Goal: Task Accomplishment & Management: Manage account settings

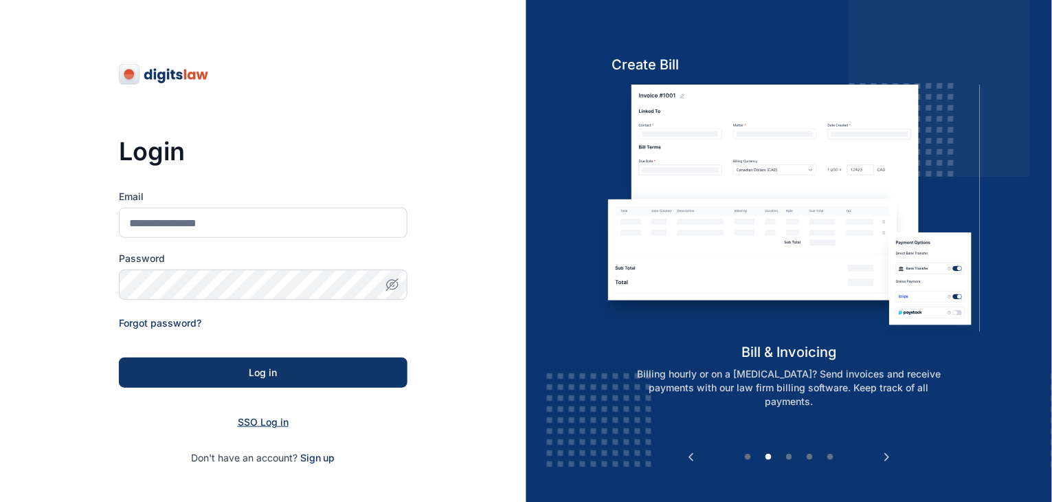
click at [269, 421] on span "SSO Log in" at bounding box center [263, 422] width 51 height 12
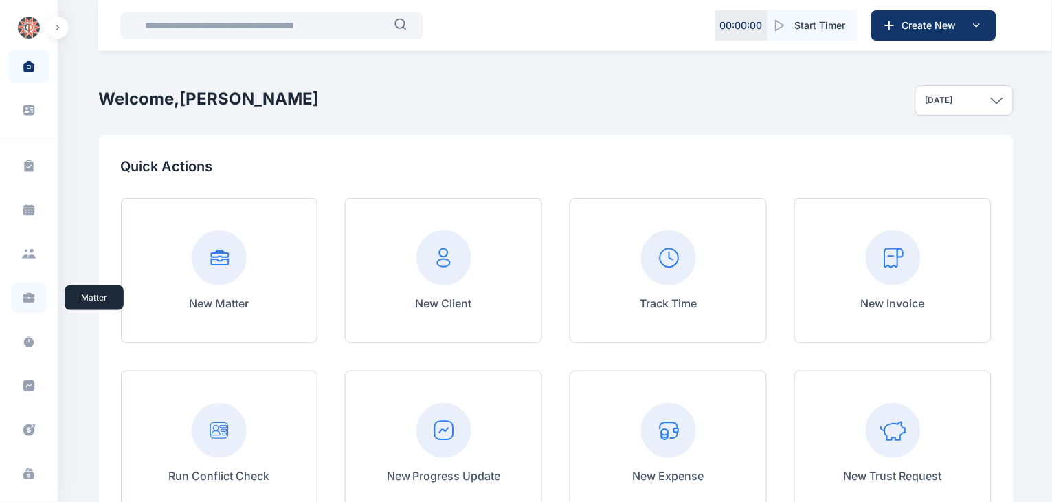
click at [28, 296] on icon at bounding box center [29, 295] width 12 height 5
click at [25, 295] on icon at bounding box center [29, 295] width 12 height 5
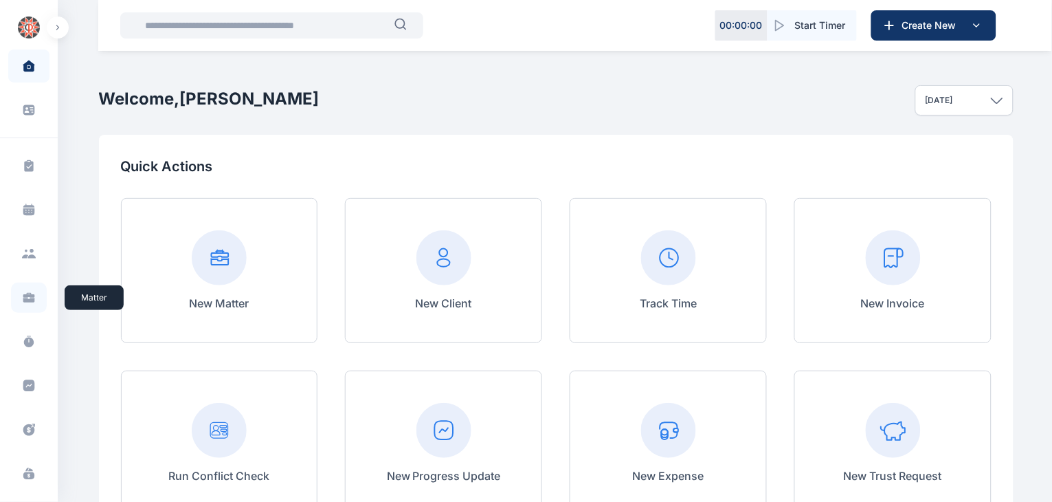
click at [25, 295] on icon at bounding box center [29, 295] width 12 height 5
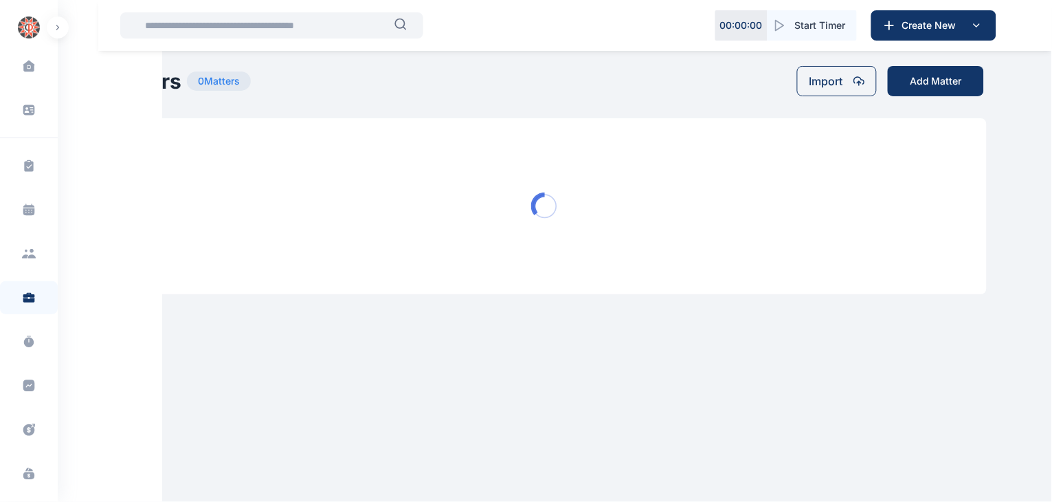
click at [23, 251] on icon at bounding box center [28, 254] width 15 height 10
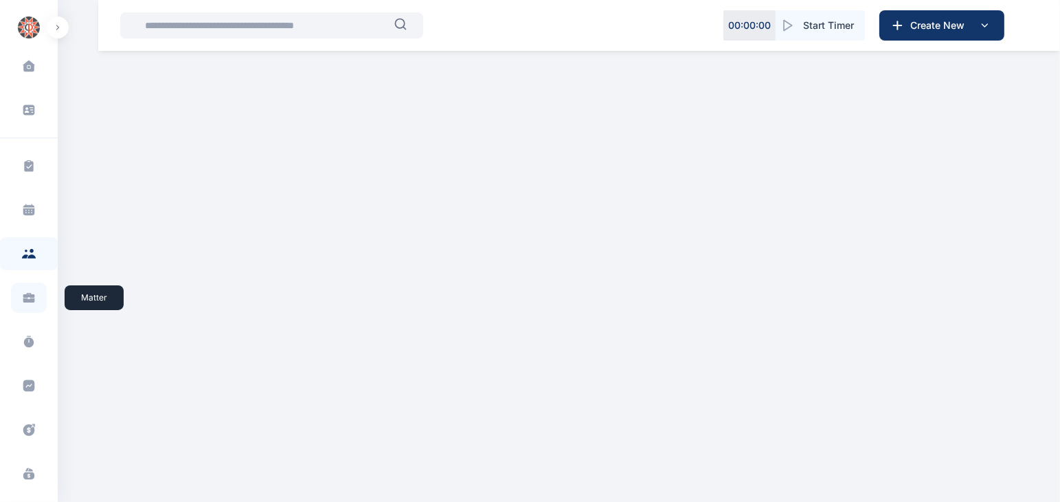
click at [27, 300] on icon at bounding box center [29, 300] width 12 height 5
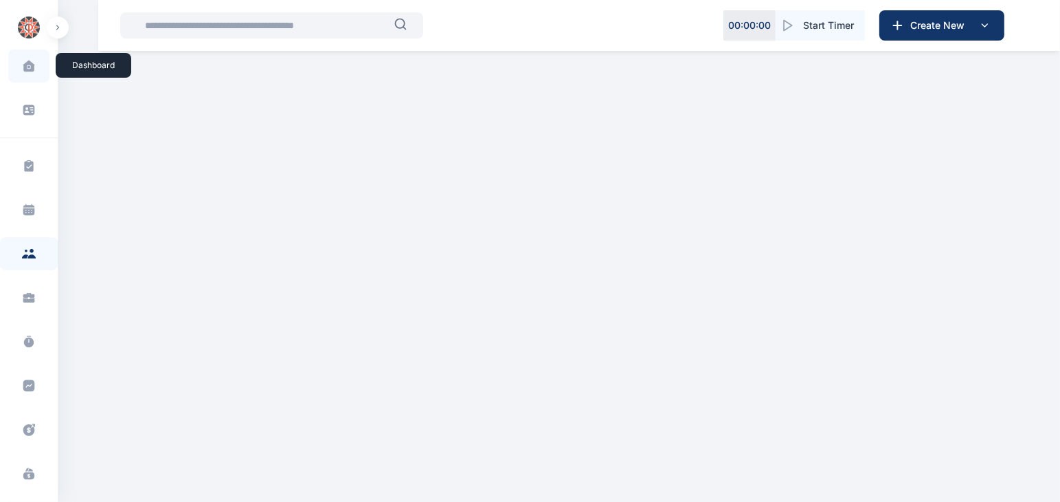
click at [25, 67] on icon at bounding box center [29, 66] width 12 height 12
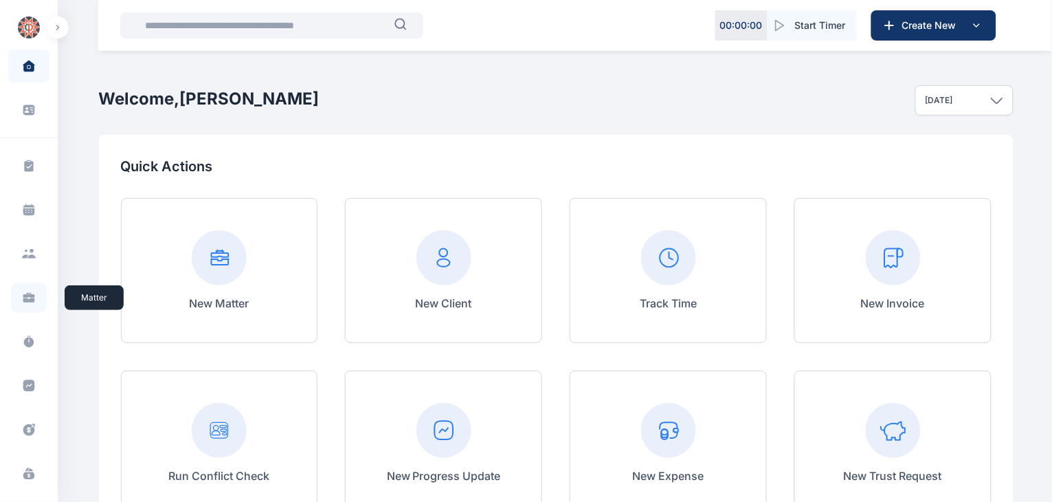
click at [23, 297] on icon at bounding box center [29, 295] width 12 height 5
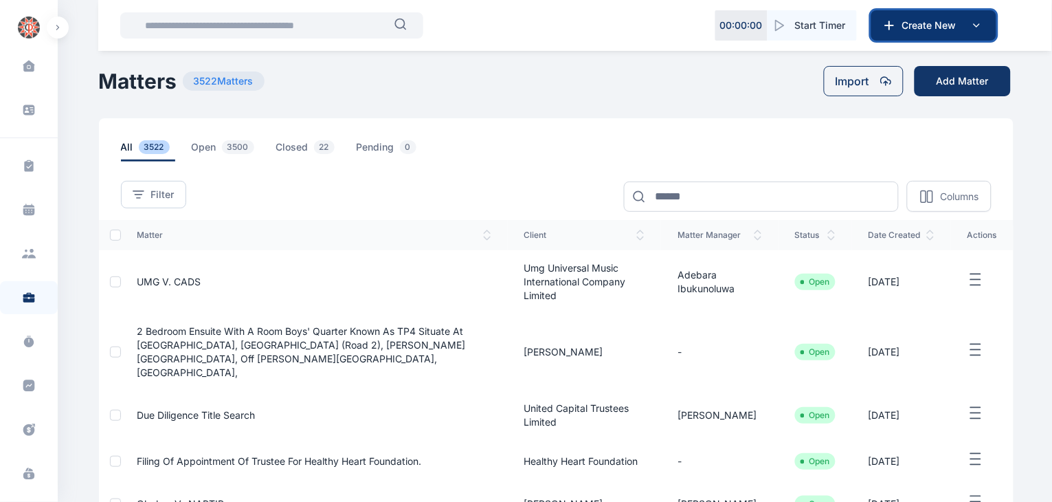
click at [956, 21] on span "Create New" at bounding box center [932, 26] width 71 height 14
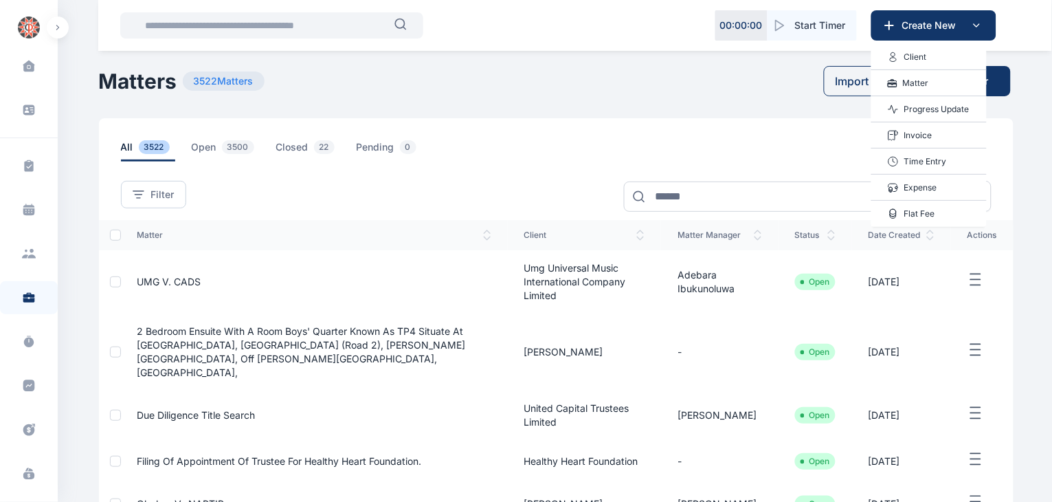
click at [916, 83] on p "Matter" at bounding box center [916, 83] width 26 height 14
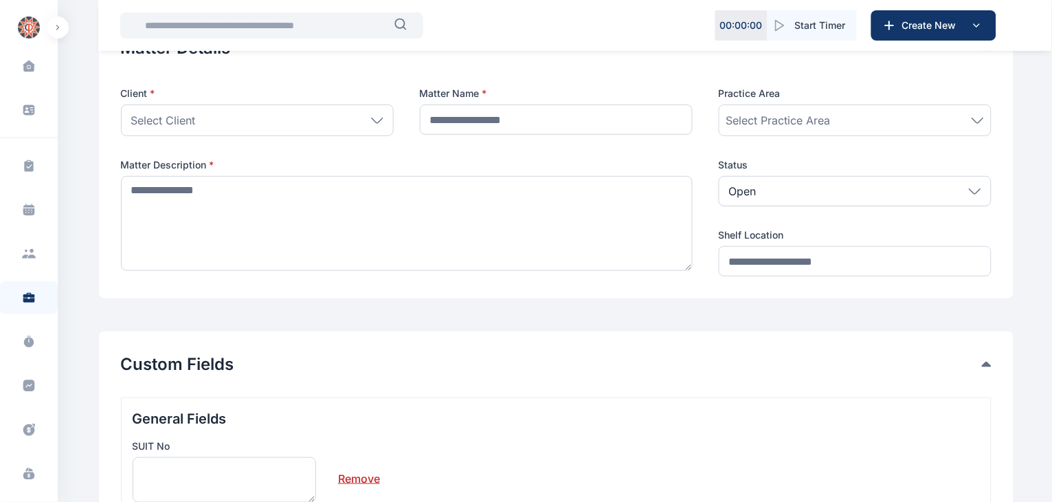
scroll to position [129, 0]
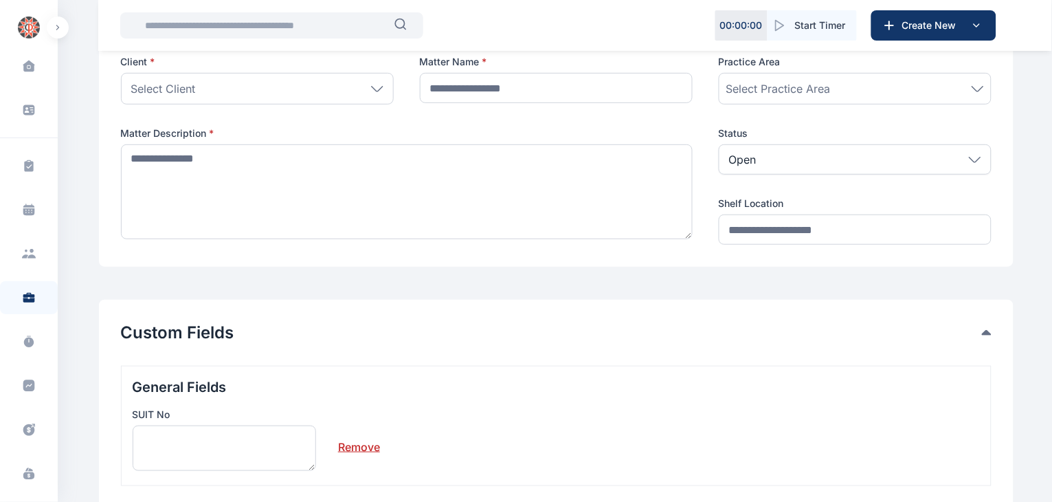
click at [376, 86] on icon at bounding box center [377, 89] width 12 height 6
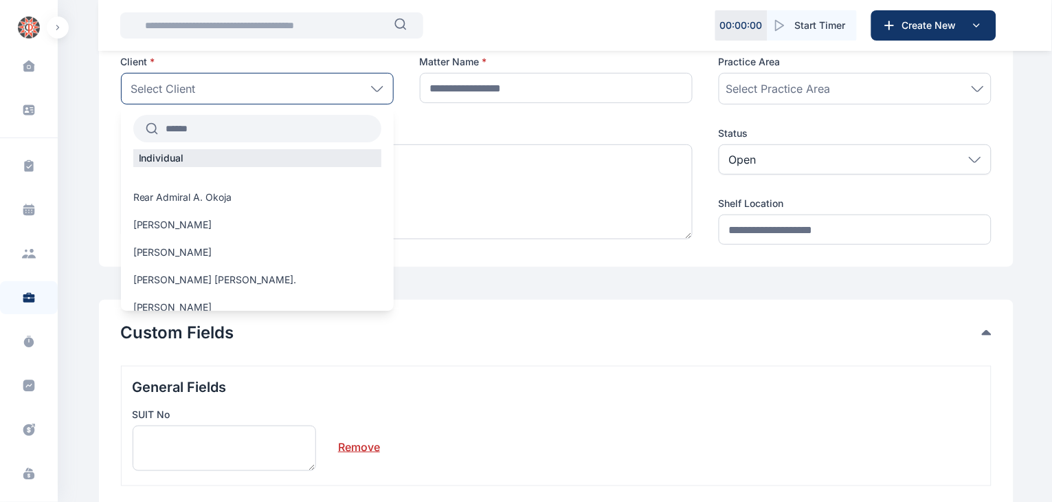
click at [309, 123] on input "text" at bounding box center [269, 128] width 223 height 25
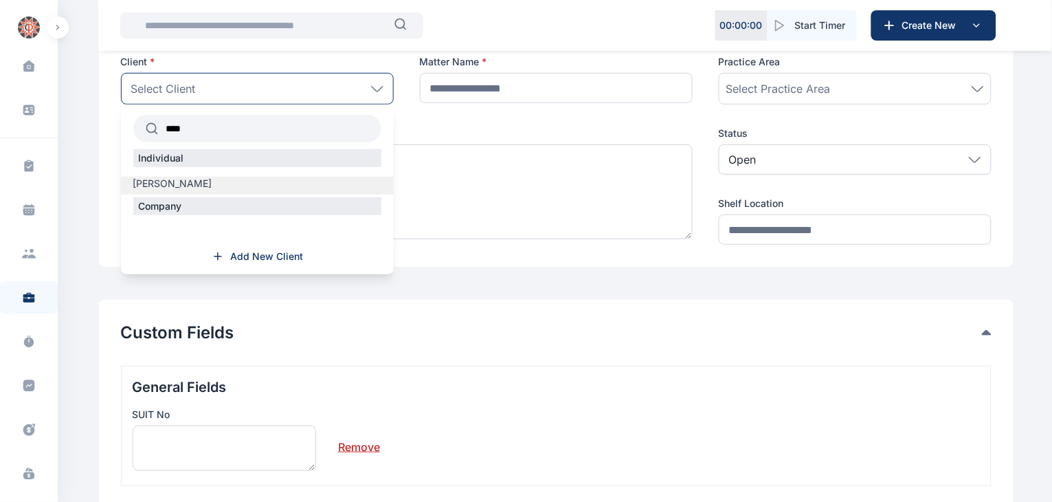
type input "****"
click at [258, 187] on label "[PERSON_NAME]" at bounding box center [257, 184] width 273 height 14
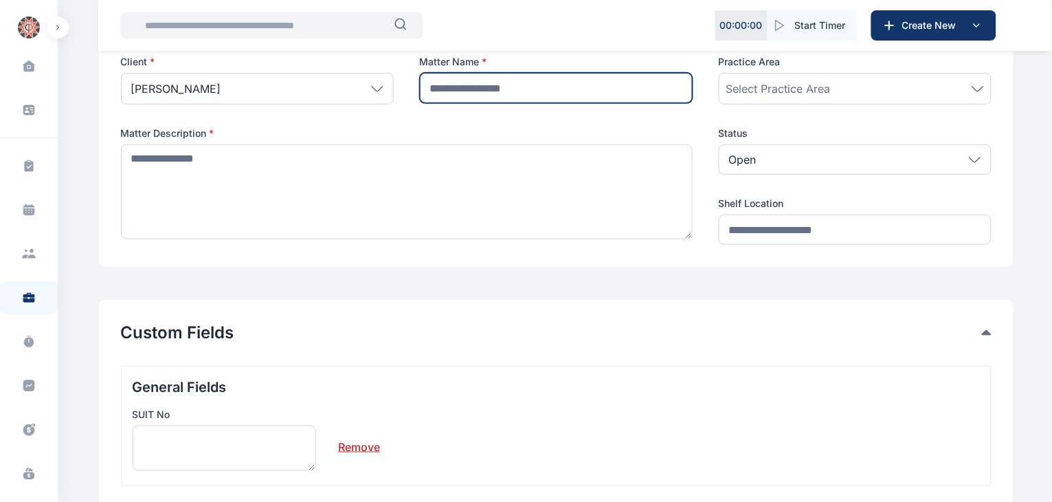
click at [548, 90] on input "text" at bounding box center [556, 88] width 273 height 30
type input "**********"
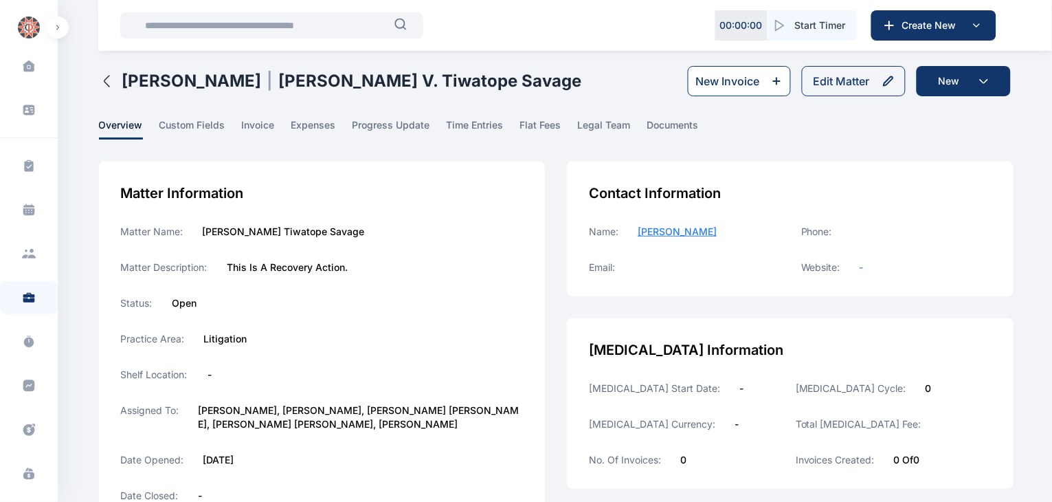
drag, startPoint x: 0, startPoint y: 0, endPoint x: 749, endPoint y: 80, distance: 753.3
click at [749, 80] on div "New Invoice" at bounding box center [728, 81] width 64 height 16
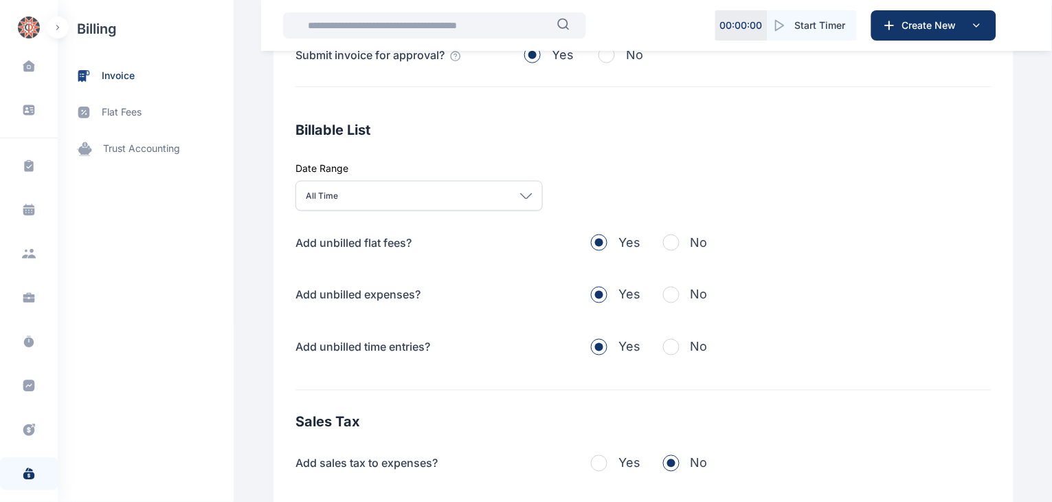
scroll to position [373, 0]
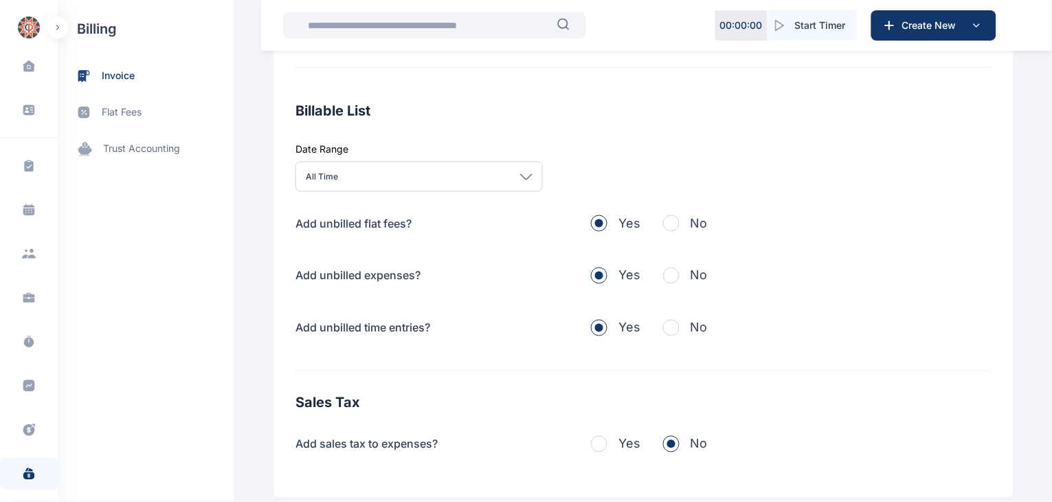
click at [664, 223] on span "button" at bounding box center [671, 223] width 16 height 16
click at [666, 274] on span "button" at bounding box center [671, 275] width 16 height 16
click at [668, 327] on span "button" at bounding box center [671, 328] width 16 height 16
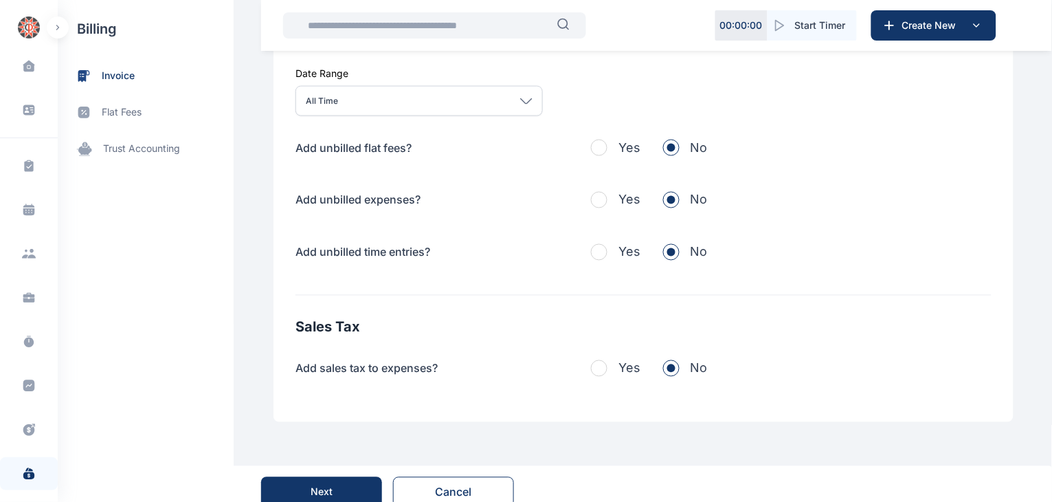
scroll to position [465, 0]
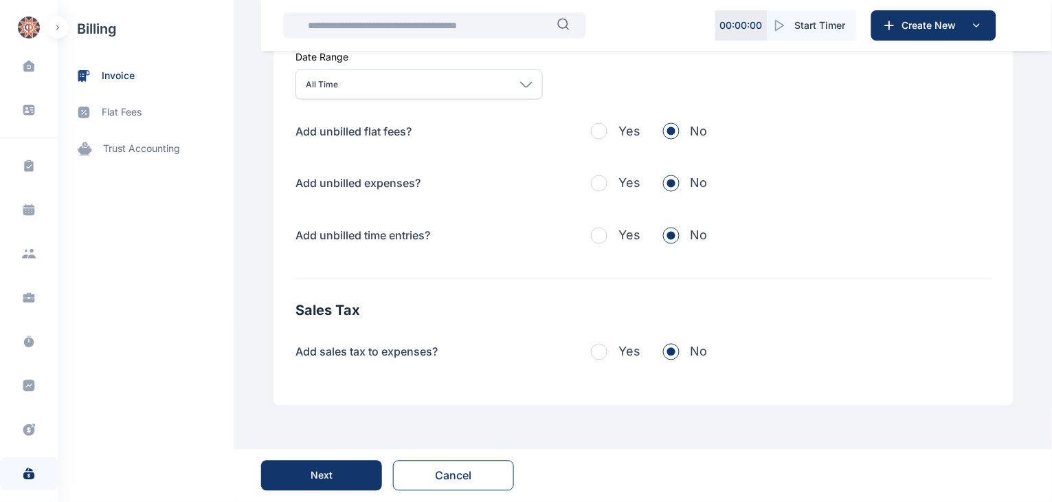
click at [342, 470] on button "Next" at bounding box center [321, 475] width 121 height 30
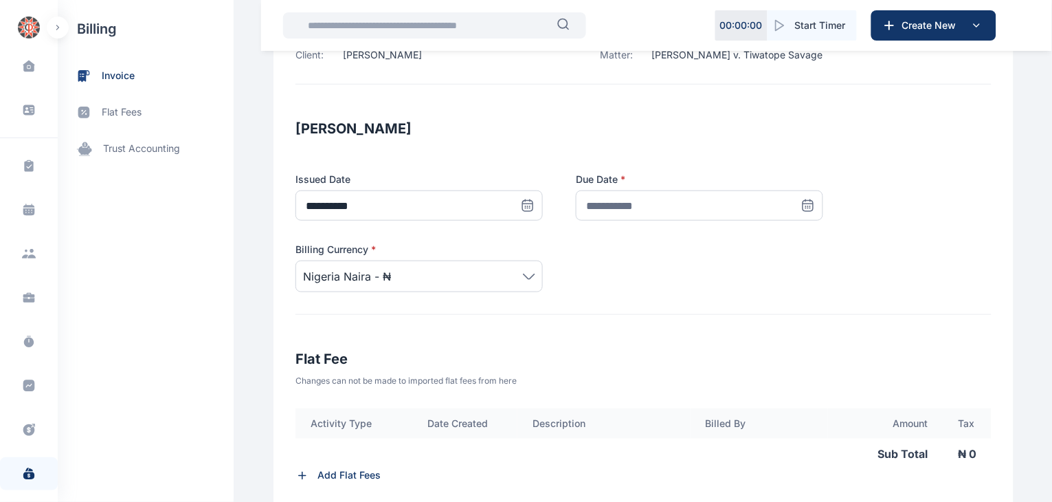
scroll to position [182, 0]
click at [801, 202] on icon at bounding box center [808, 204] width 14 height 14
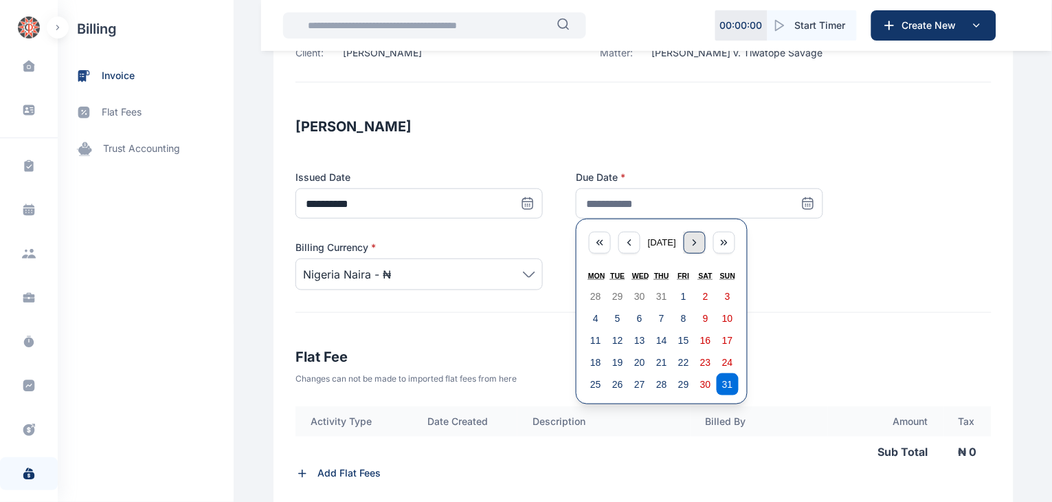
click at [691, 238] on icon "button" at bounding box center [694, 242] width 11 height 11
click at [629, 293] on button "3" at bounding box center [640, 296] width 22 height 22
type input "**********"
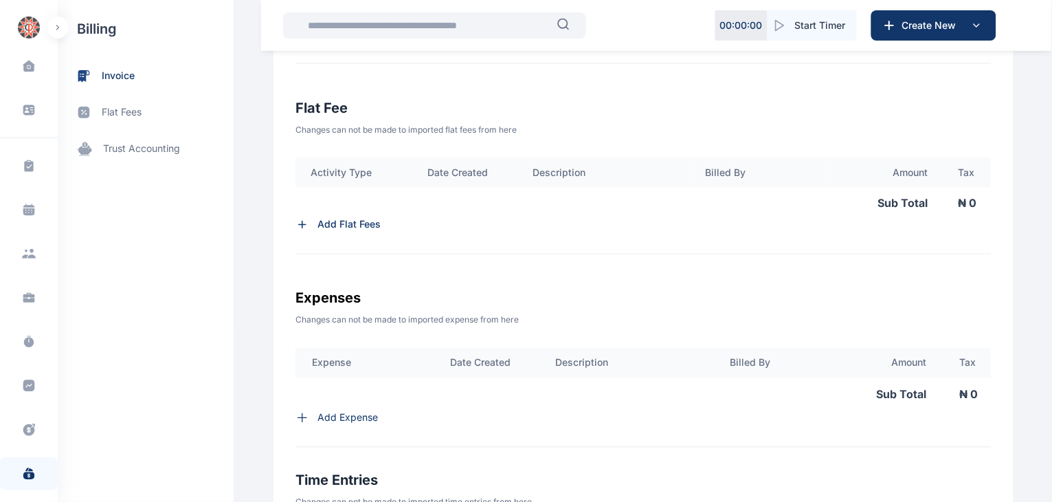
scroll to position [438, 0]
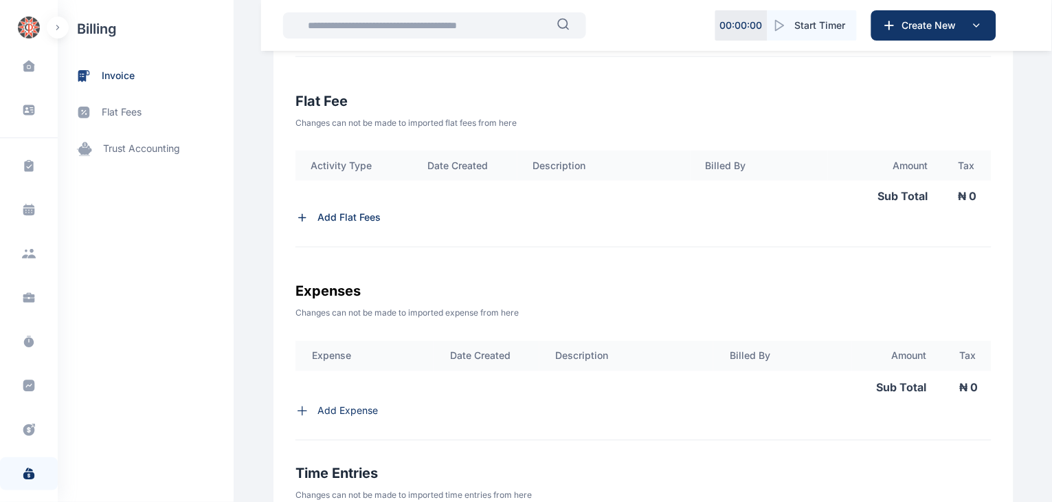
click at [342, 217] on p "Add Flat Fees" at bounding box center [348, 218] width 63 height 14
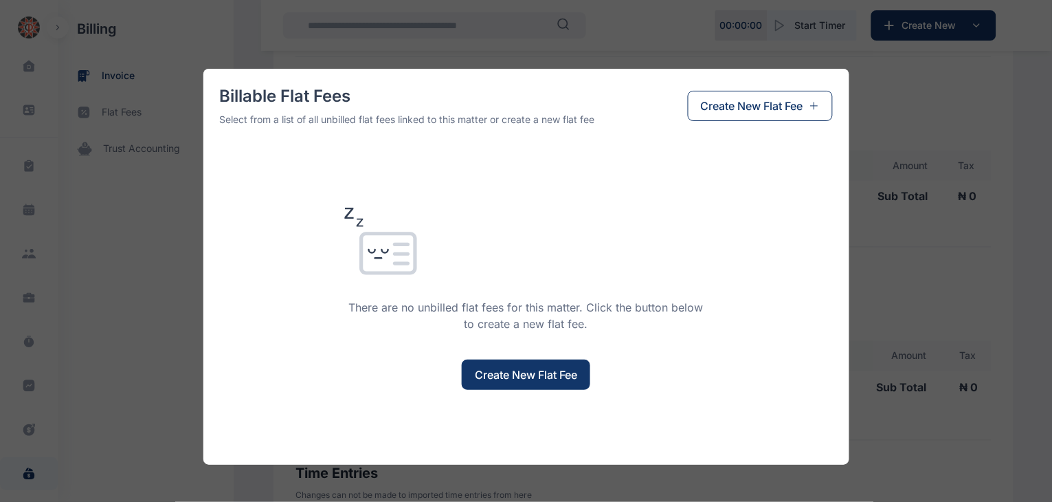
click at [531, 375] on span "Create New Flat Fee" at bounding box center [526, 374] width 102 height 16
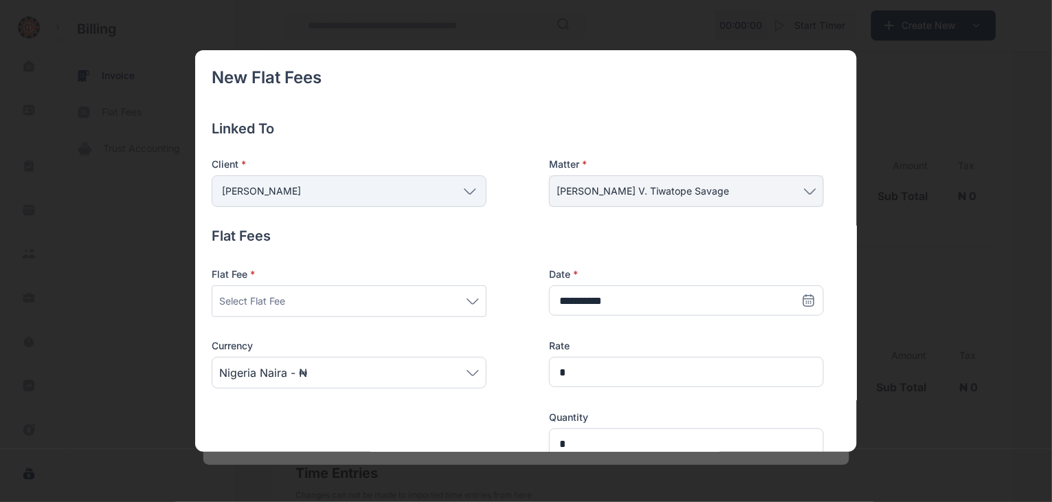
click at [505, 238] on h4 "Flat Fees" at bounding box center [518, 235] width 612 height 19
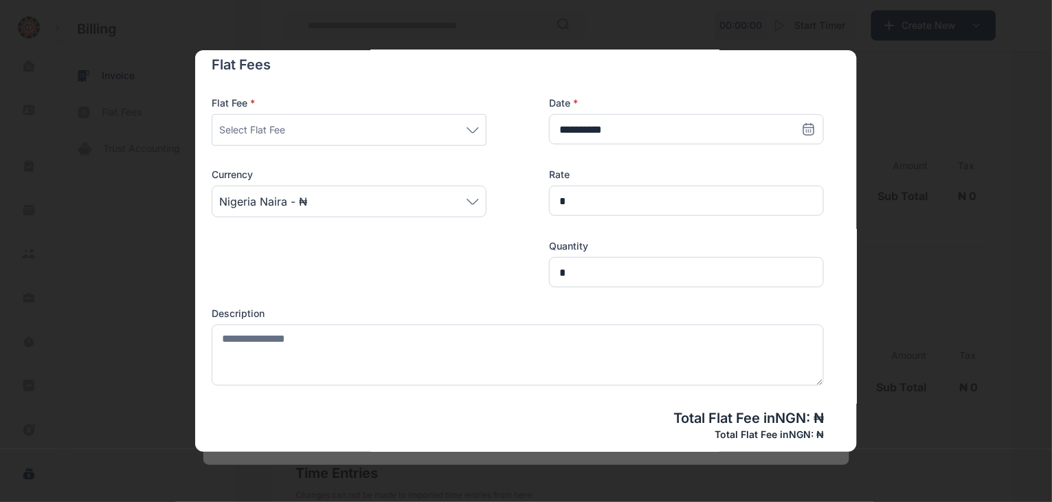
scroll to position [205, 0]
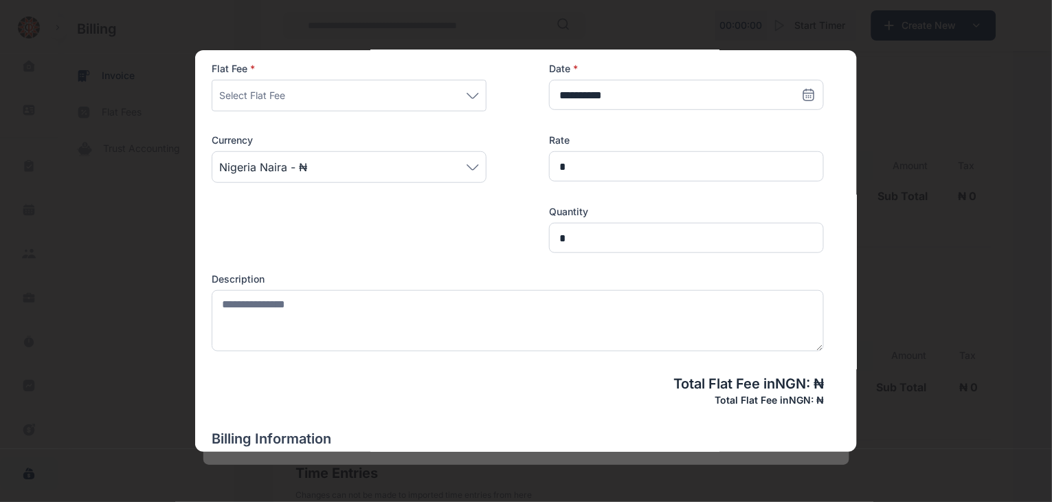
click at [474, 91] on div "Select Flat Fee" at bounding box center [349, 95] width 260 height 16
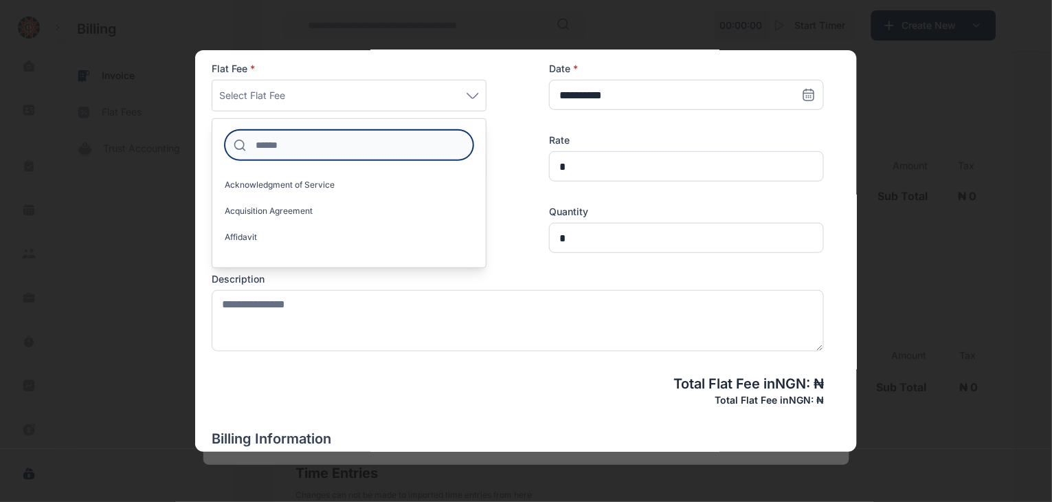
click at [400, 147] on input at bounding box center [349, 145] width 249 height 30
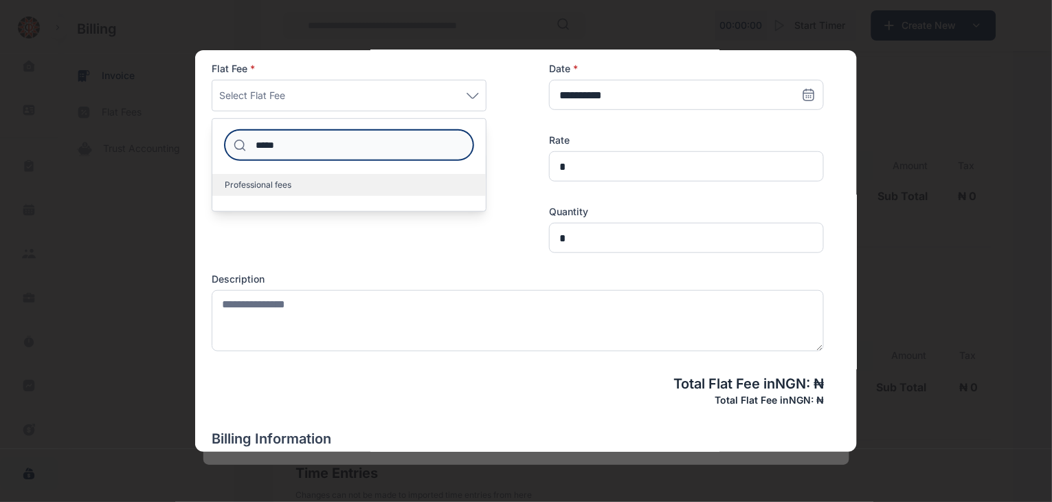
type input "*****"
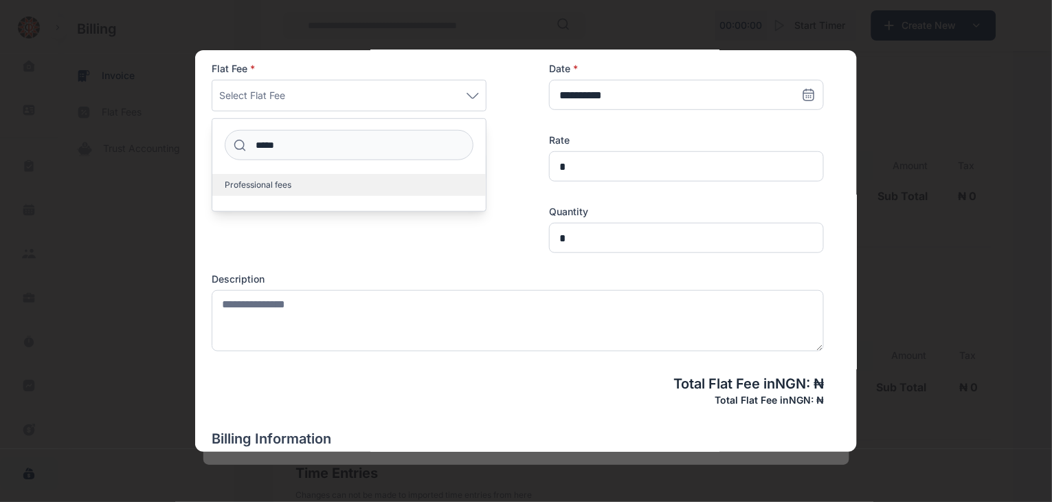
click at [339, 183] on label "Professional fees" at bounding box center [348, 185] width 273 height 22
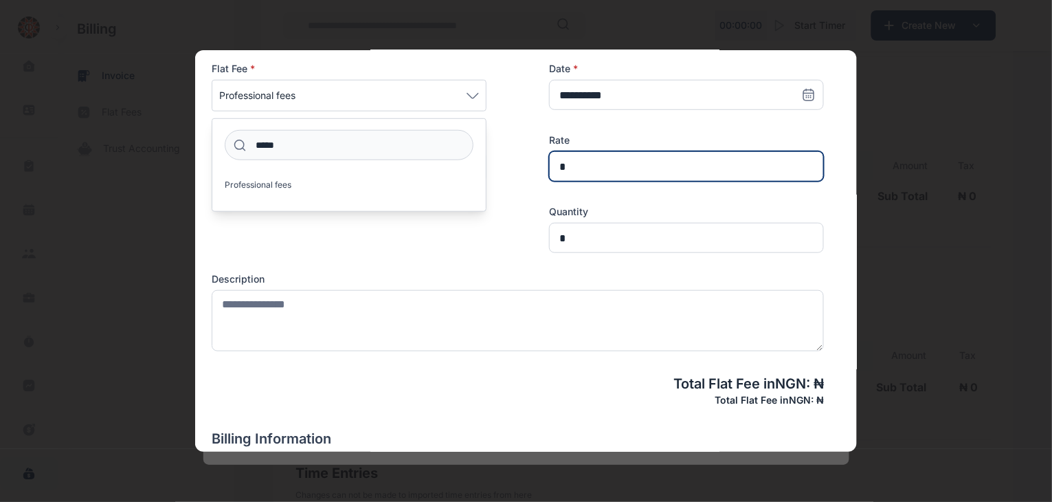
click at [613, 166] on input "*" at bounding box center [686, 166] width 275 height 30
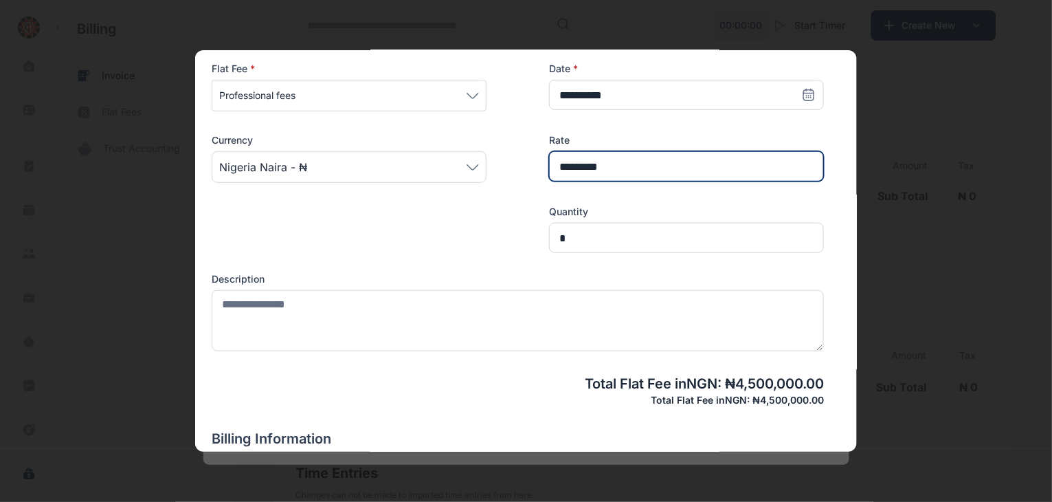
type input "*********"
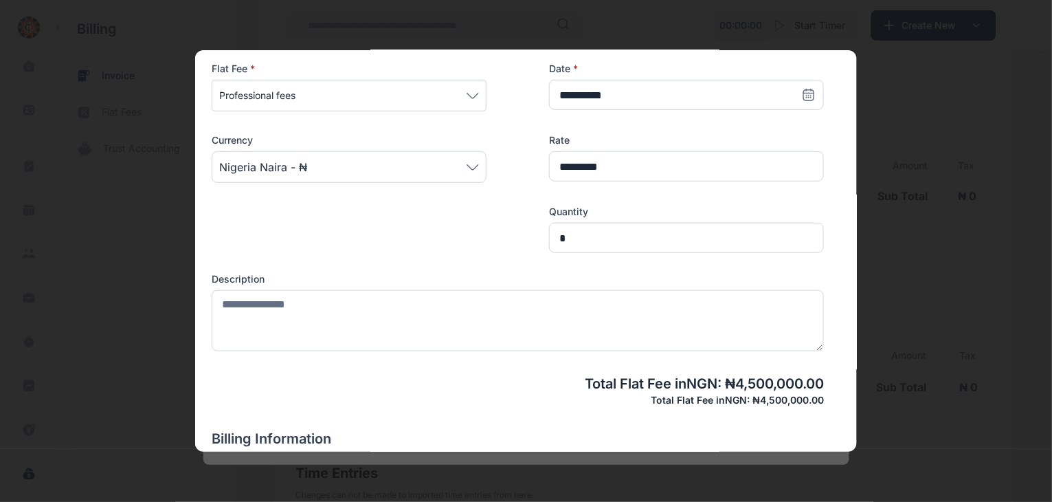
click at [413, 394] on div "Total Flat Fee in NGN : ₦ 4,500,000.00 Total Flat Fee in NGN : ₦ 4,500,000.00" at bounding box center [518, 390] width 612 height 33
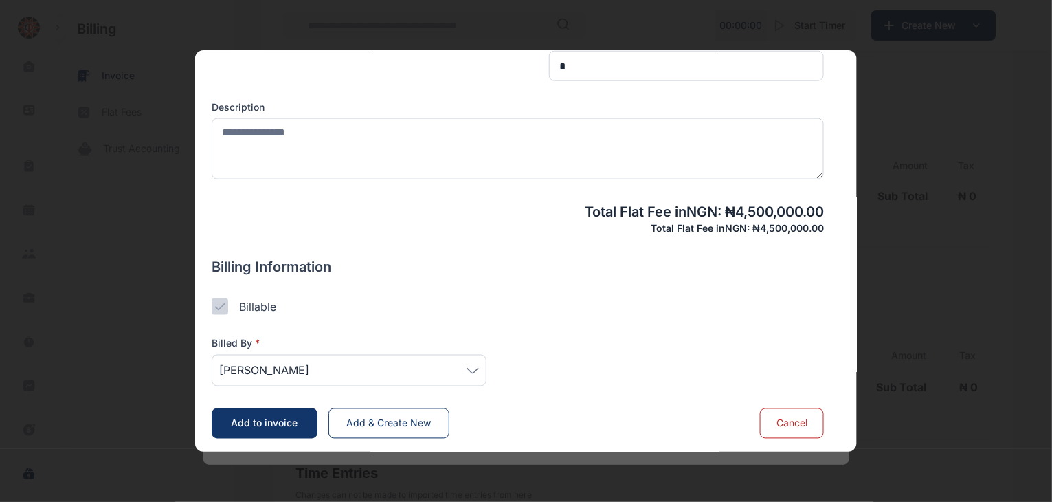
scroll to position [381, 0]
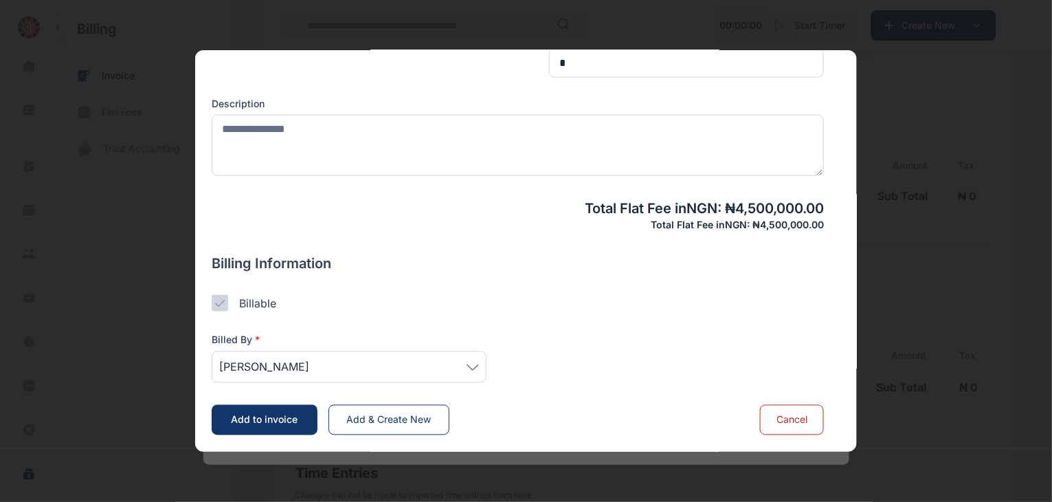
click at [467, 370] on span "[PERSON_NAME]" at bounding box center [349, 367] width 260 height 16
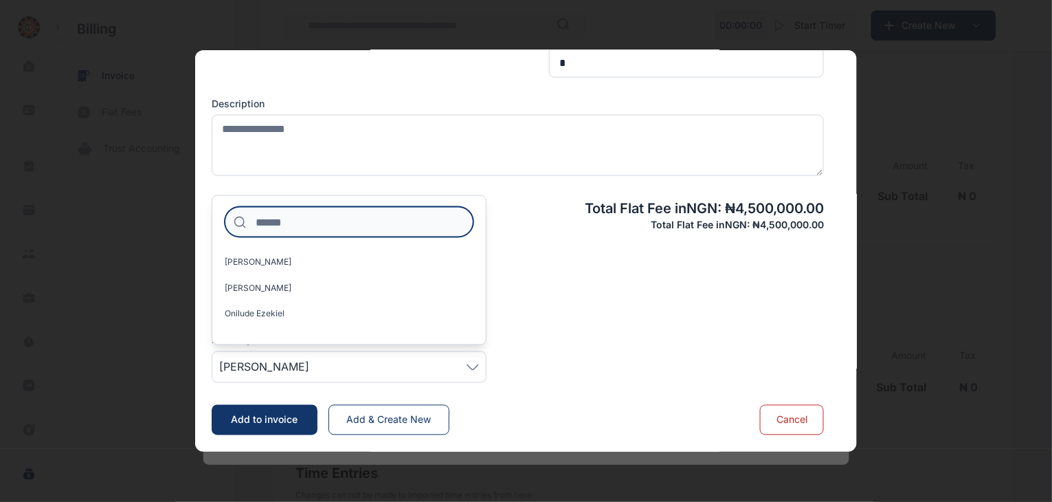
click at [359, 214] on input at bounding box center [349, 222] width 249 height 30
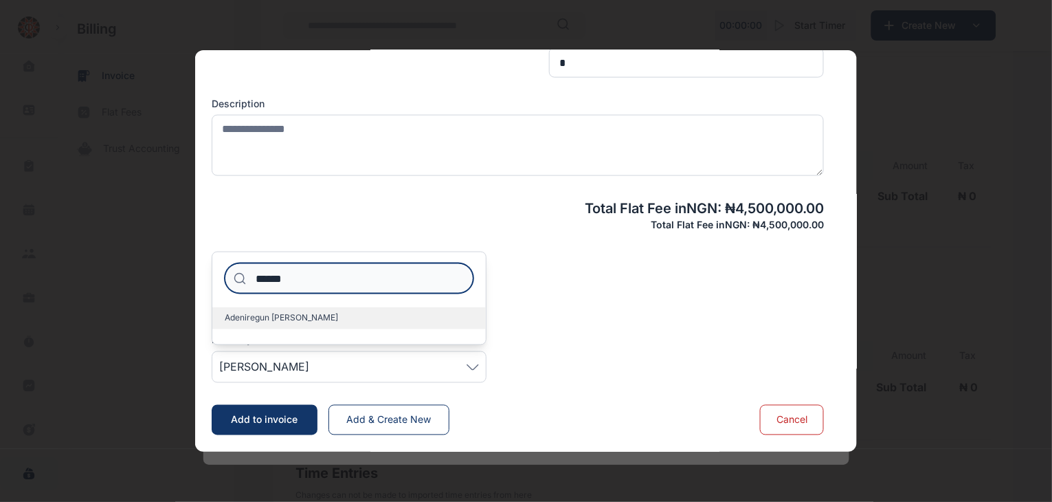
type input "******"
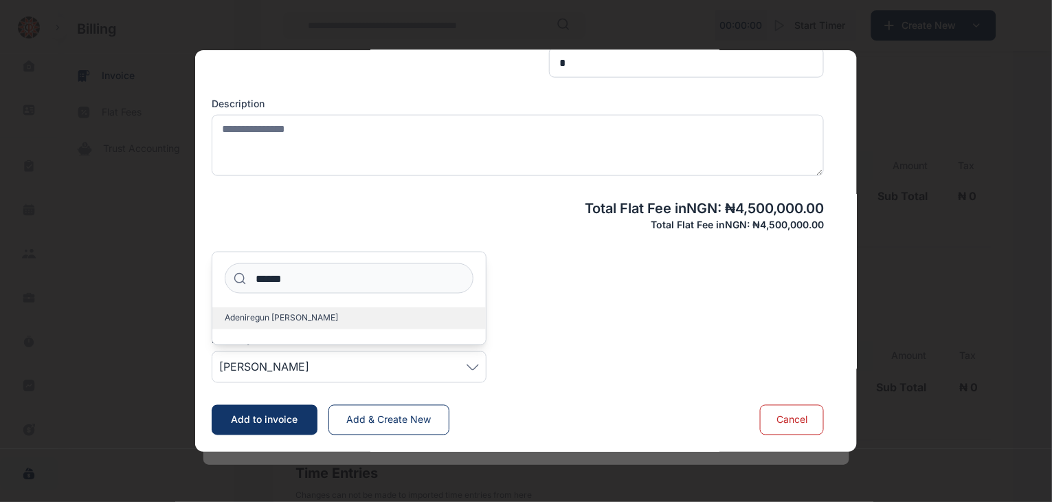
click at [315, 314] on span "Adeniregun [PERSON_NAME]" at bounding box center [281, 318] width 113 height 11
click at [272, 418] on span "Add to invoice" at bounding box center [265, 420] width 67 height 12
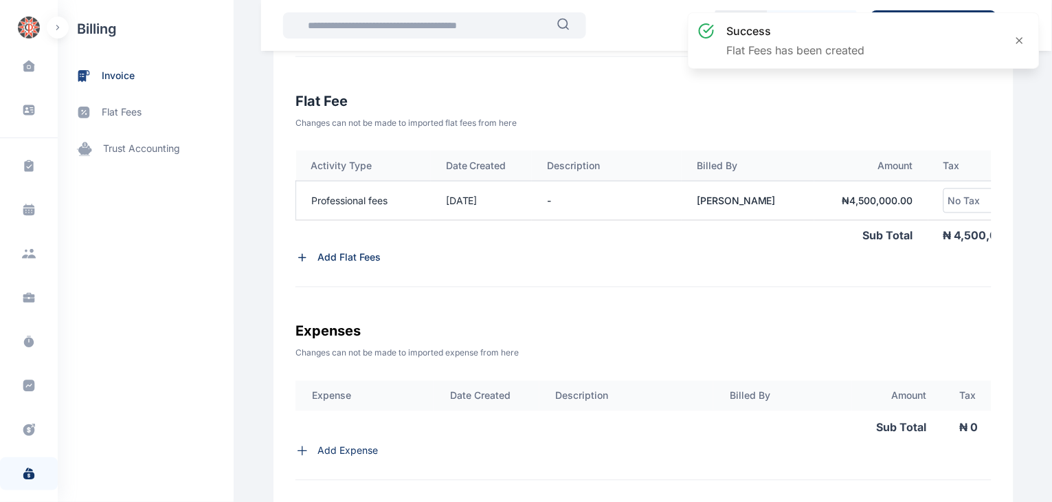
scroll to position [0, 119]
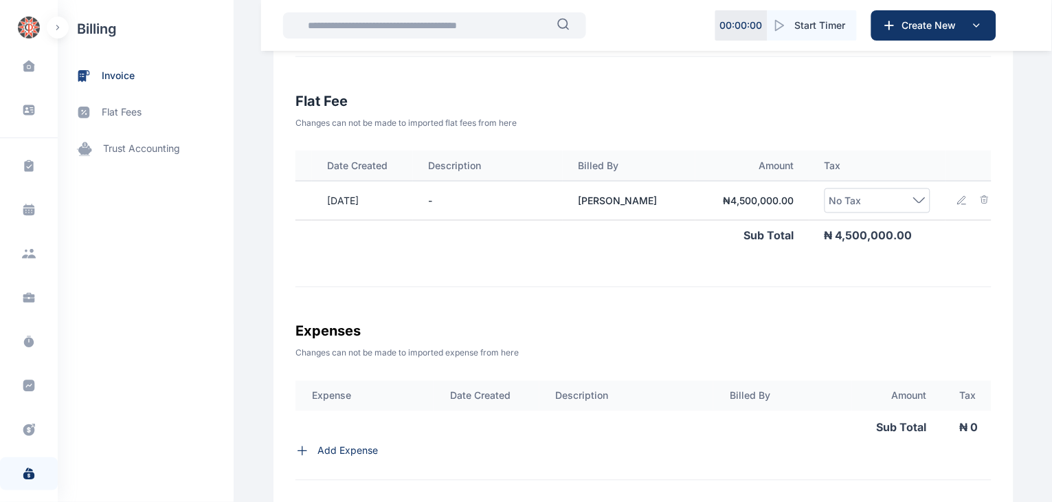
click at [904, 203] on div "No Tax" at bounding box center [877, 200] width 97 height 16
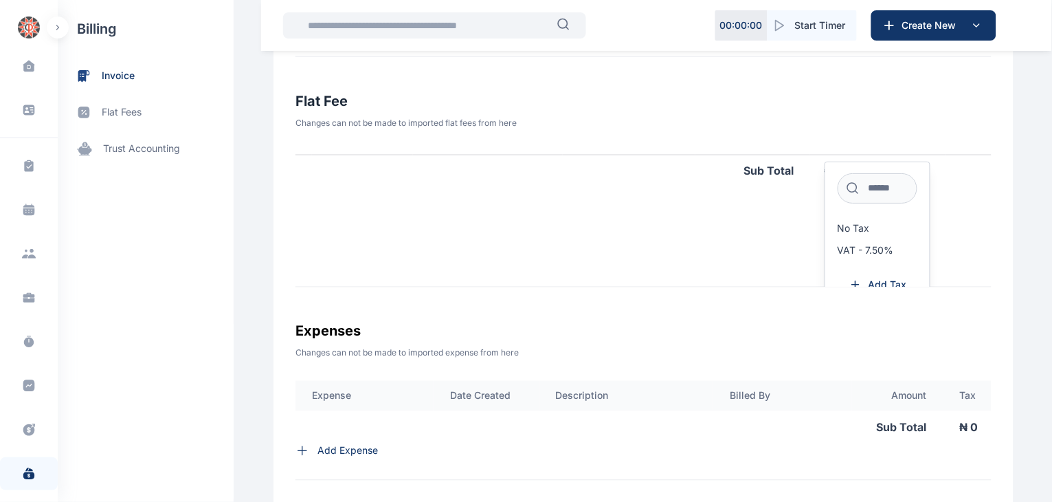
scroll to position [74, 119]
click at [864, 245] on span "VAT - 7.50%" at bounding box center [866, 241] width 56 height 11
click at [873, 240] on span "VAT - 7.50%" at bounding box center [866, 241] width 56 height 11
click at [871, 187] on input at bounding box center [878, 180] width 80 height 30
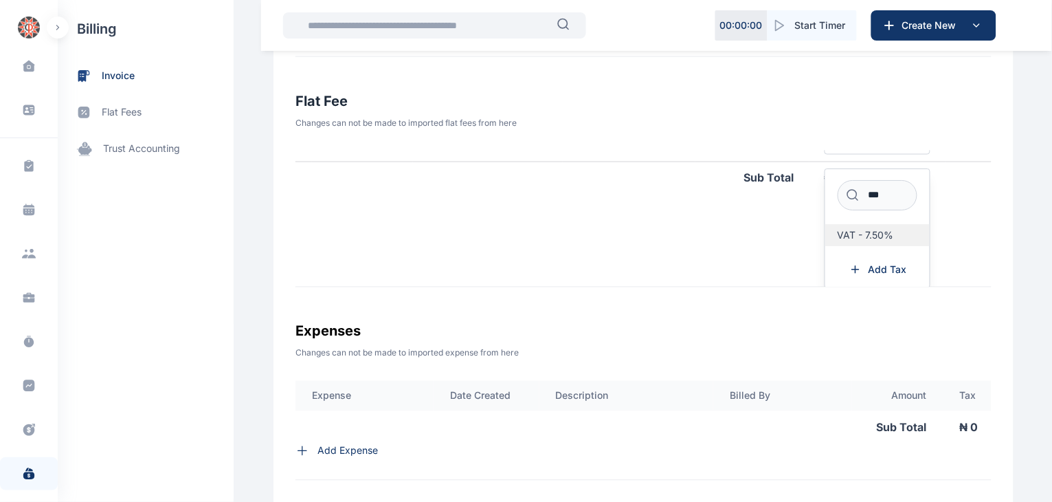
type input "***"
click at [862, 227] on label "VAT - 7.50%" at bounding box center [877, 235] width 105 height 22
click at [933, 255] on div "Activity Type Date Created Description Billed By Amount Tax Professional fees 3…" at bounding box center [643, 218] width 696 height 137
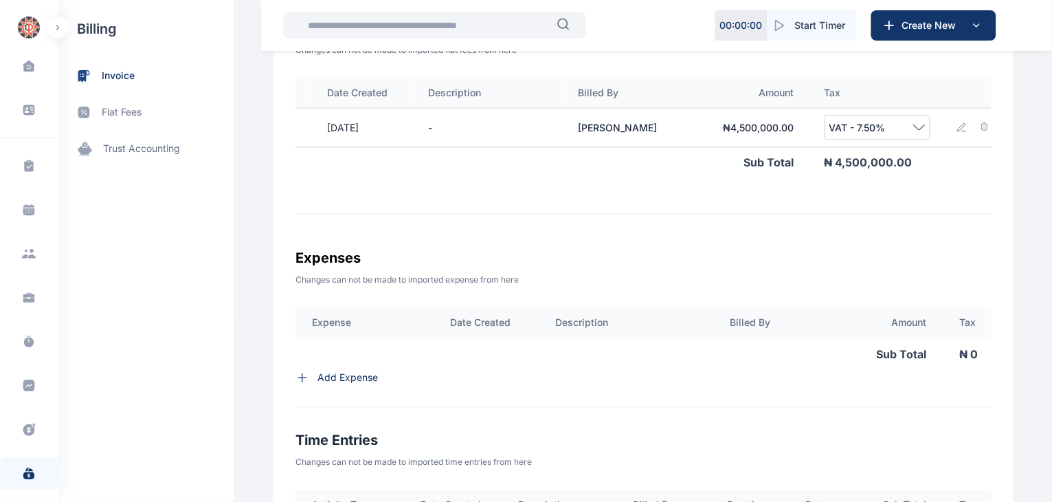
scroll to position [518, 0]
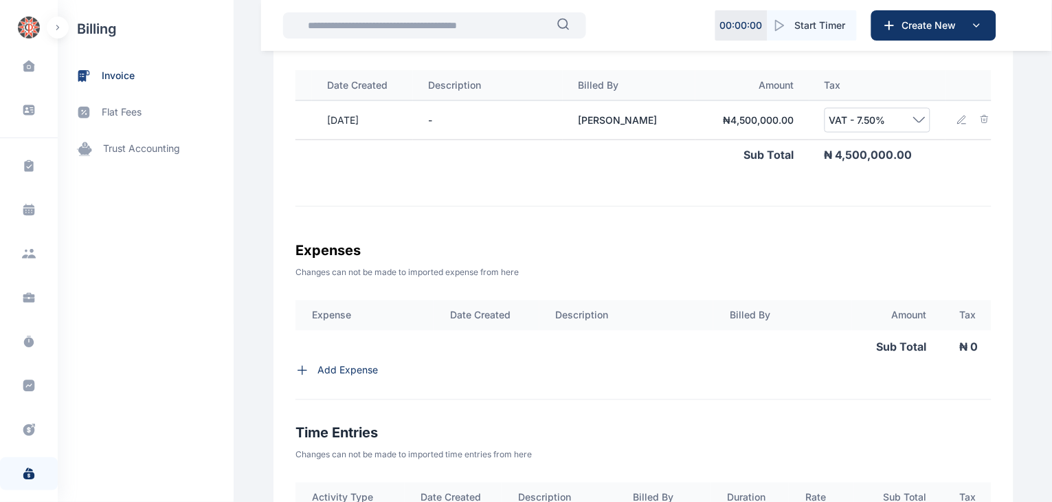
click at [337, 374] on p "Add Expense" at bounding box center [347, 370] width 60 height 14
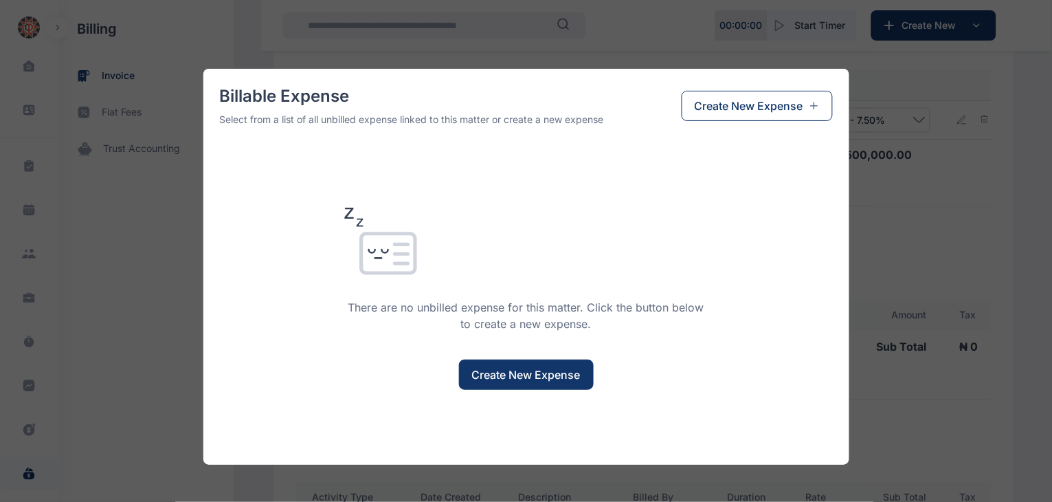
click at [541, 370] on span "Create New Expense" at bounding box center [526, 374] width 109 height 16
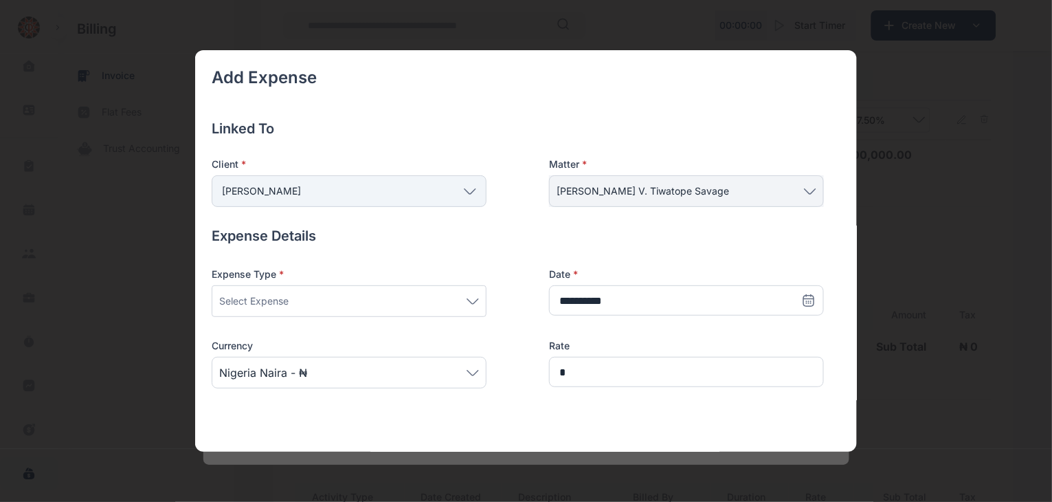
click at [473, 304] on icon at bounding box center [473, 301] width 12 height 6
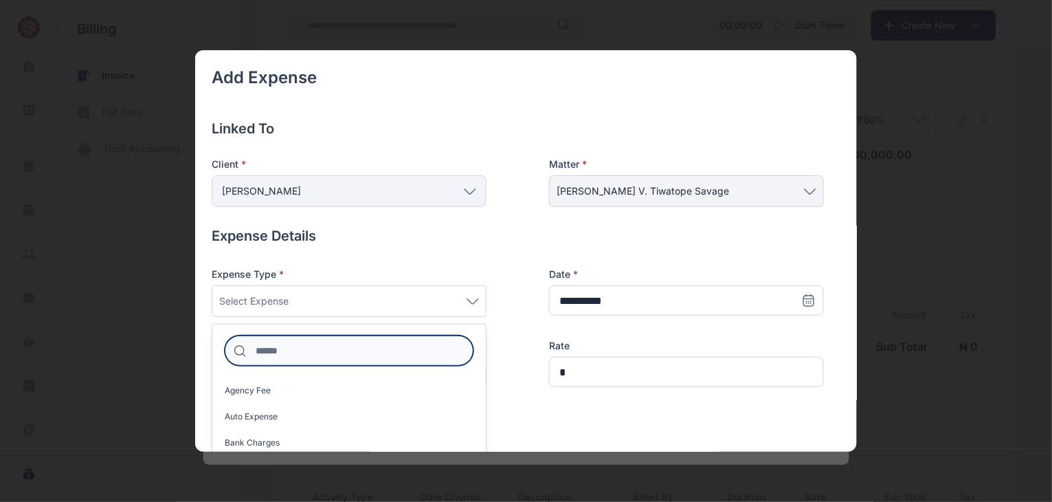
click at [388, 350] on input at bounding box center [349, 350] width 249 height 30
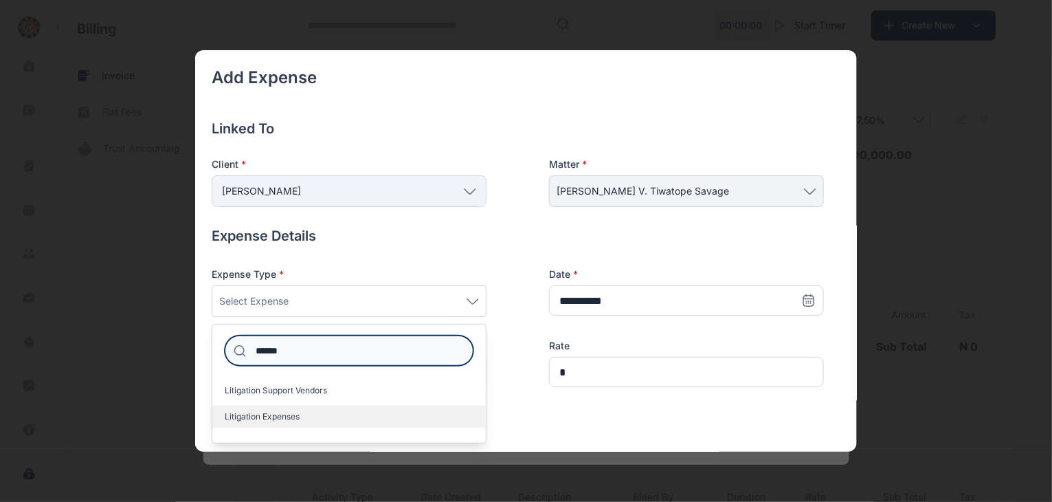
type input "******"
click at [282, 413] on span "Litigation Expenses" at bounding box center [262, 416] width 75 height 11
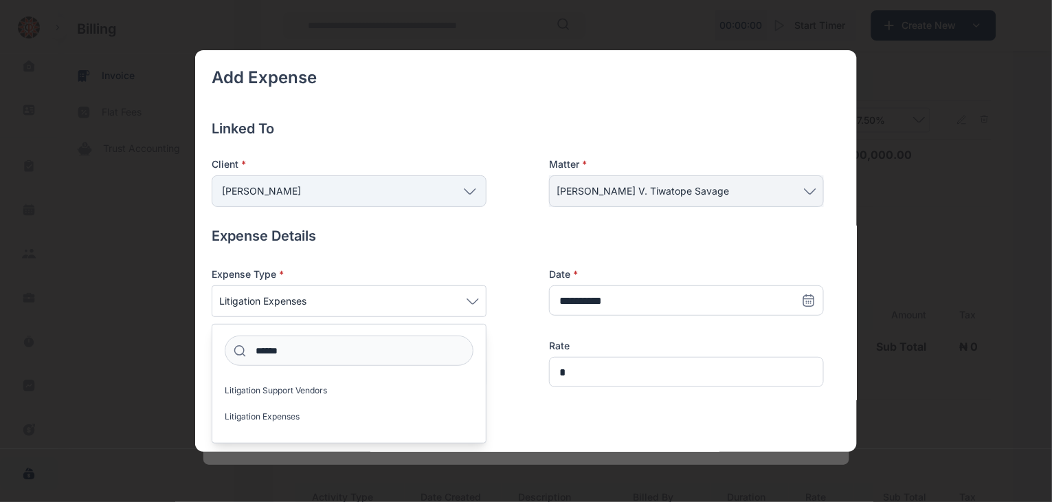
click at [508, 253] on div "**********" at bounding box center [518, 414] width 612 height 377
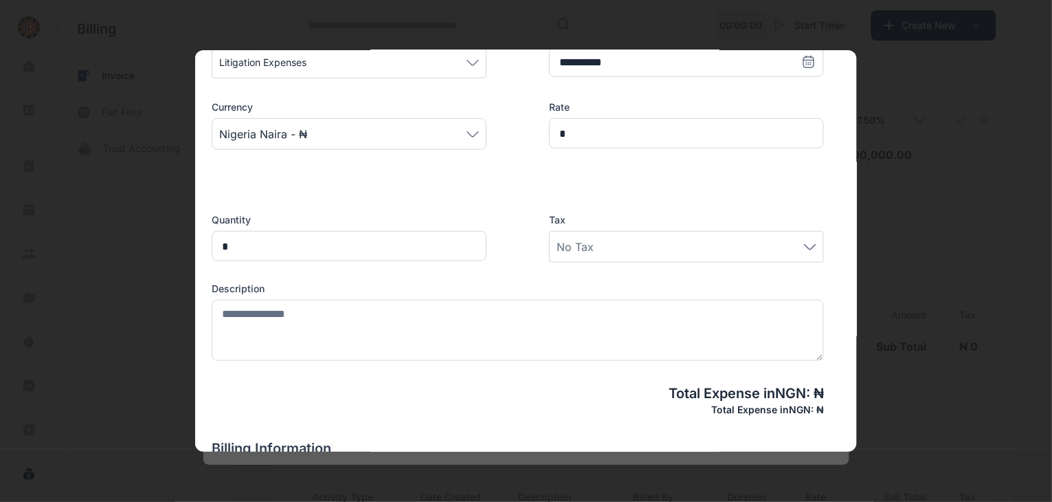
scroll to position [240, 0]
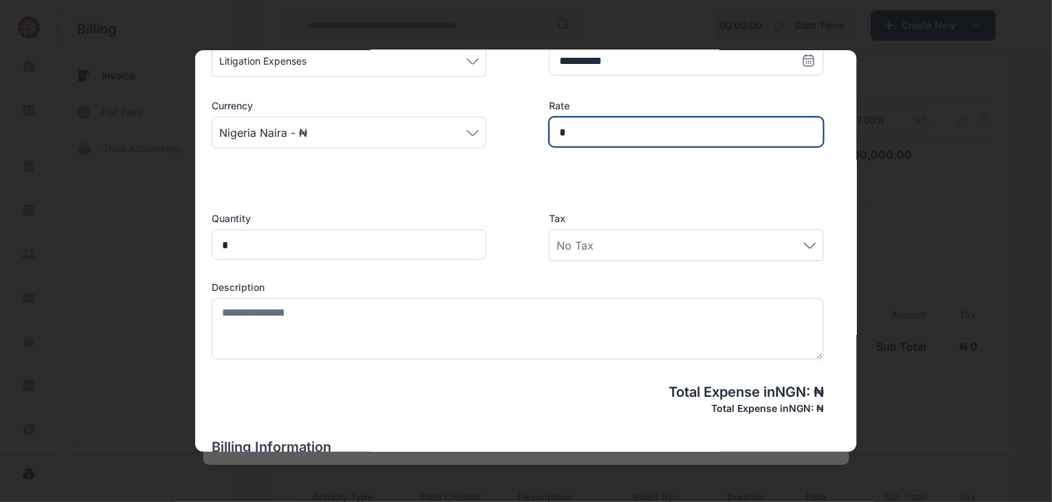
click at [596, 137] on input "*" at bounding box center [686, 132] width 275 height 30
type input "*********"
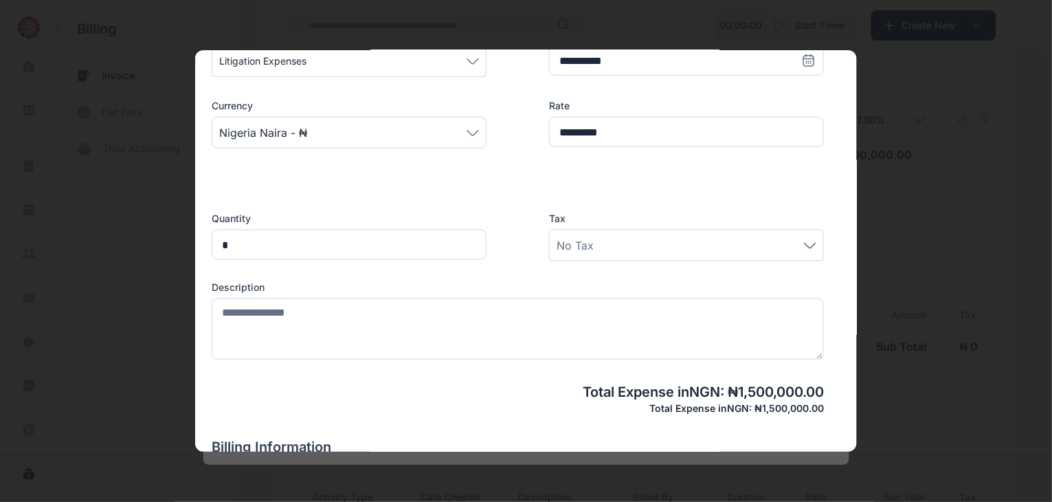
click at [436, 396] on div "Total Expense in NGN : ₦ 1,500,000.00 Total Expense in NGN : ₦ 1,500,000.00" at bounding box center [518, 398] width 612 height 33
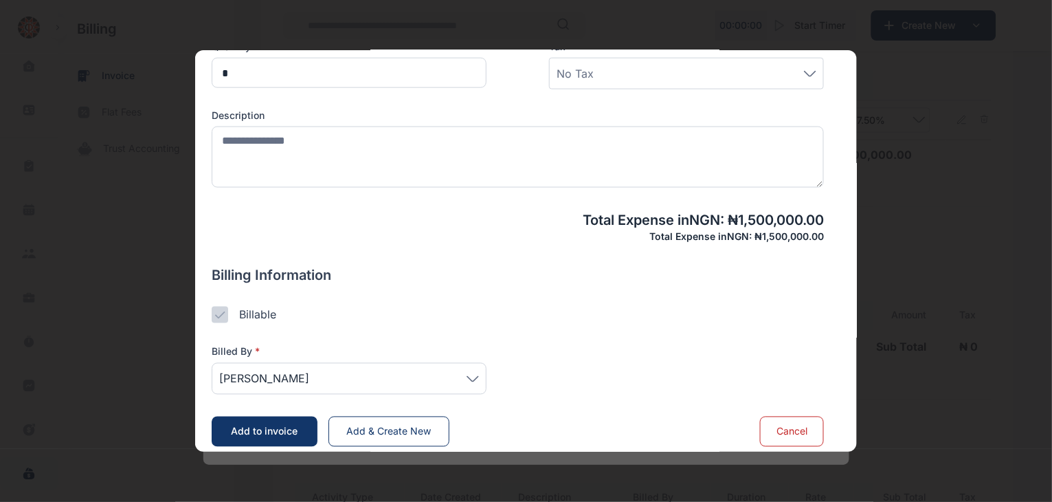
scroll to position [423, 0]
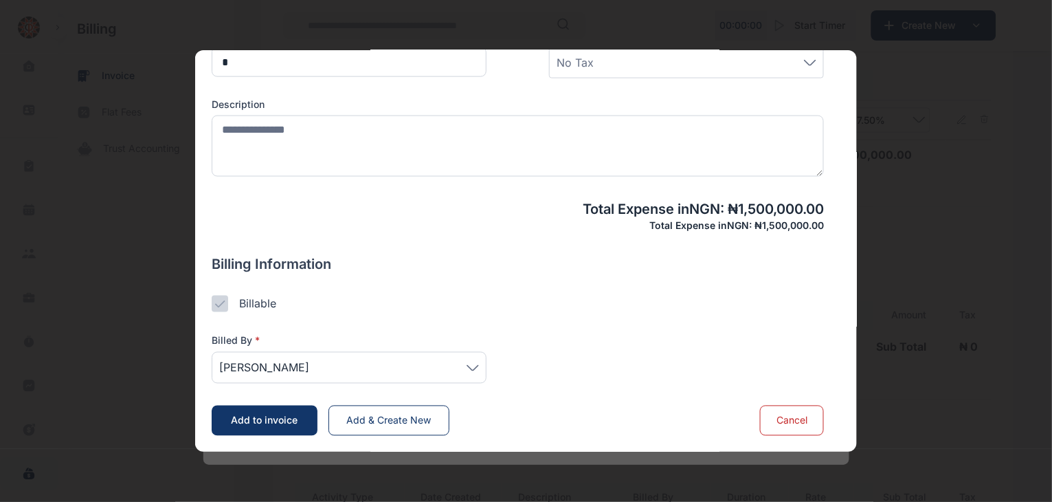
click at [469, 367] on icon at bounding box center [472, 367] width 11 height 5
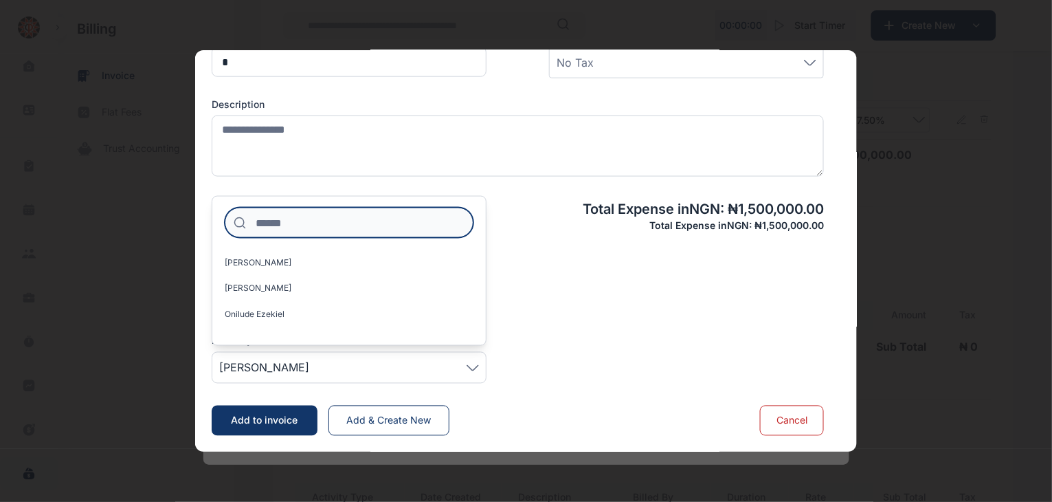
click at [373, 227] on input at bounding box center [349, 223] width 249 height 30
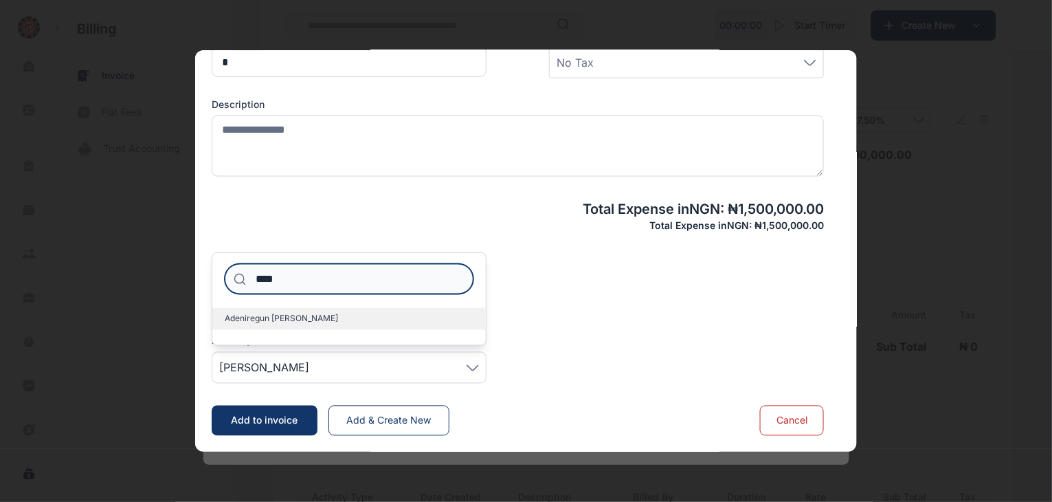
type input "****"
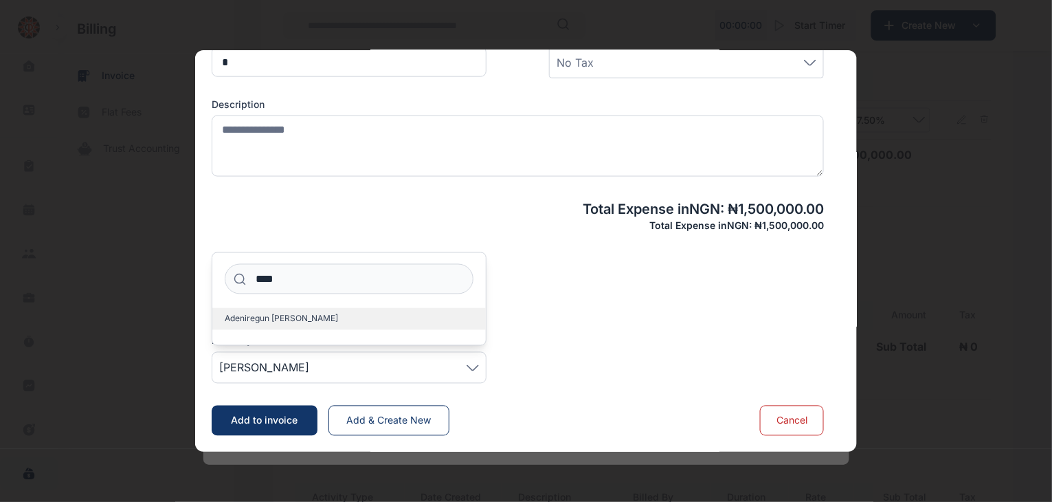
click at [304, 321] on span "Adeniregun [PERSON_NAME]" at bounding box center [281, 318] width 113 height 11
click at [274, 421] on span "Add to invoice" at bounding box center [265, 420] width 67 height 12
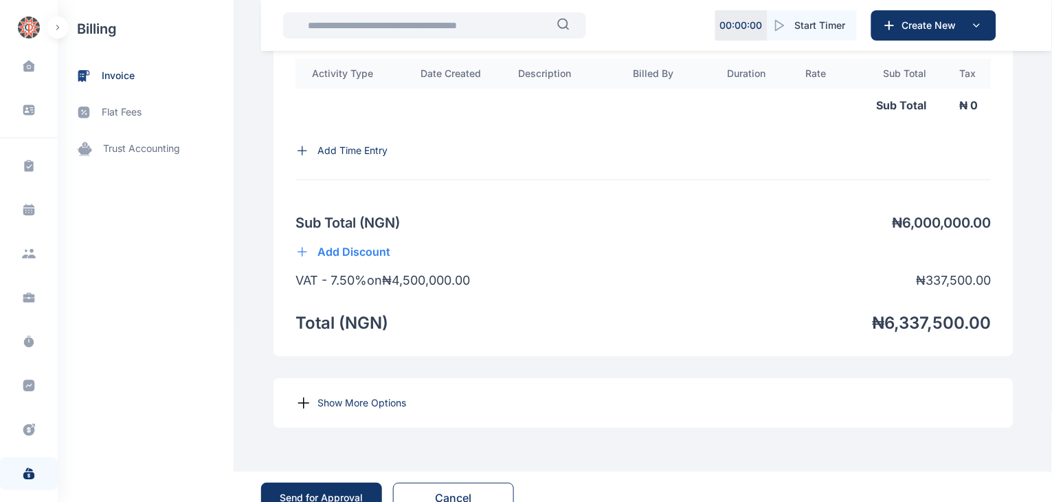
scroll to position [1030, 0]
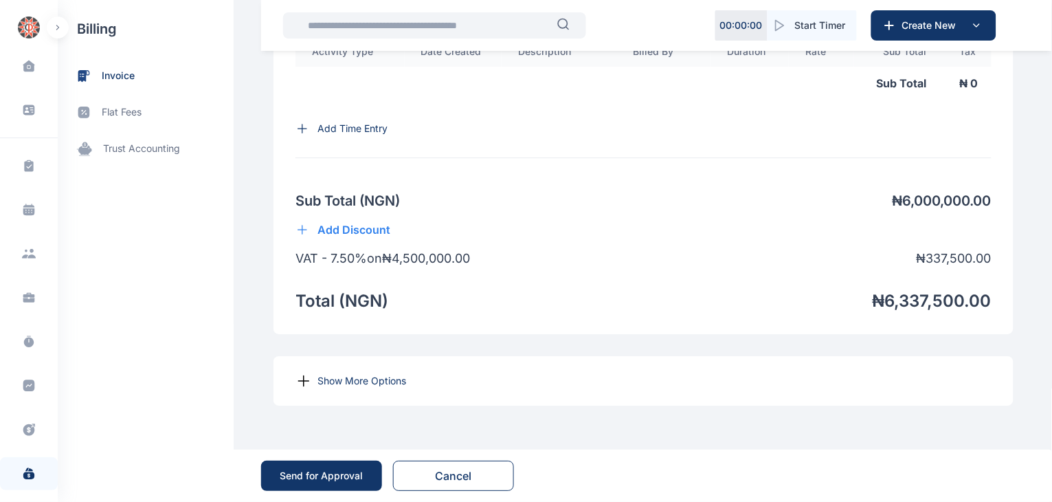
click at [358, 375] on p "Show More Options" at bounding box center [361, 381] width 89 height 14
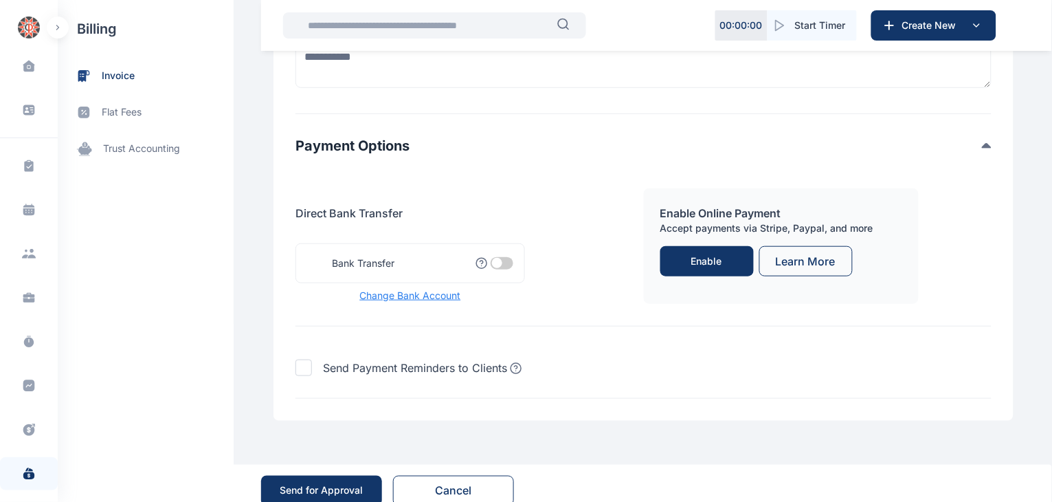
scroll to position [1456, 0]
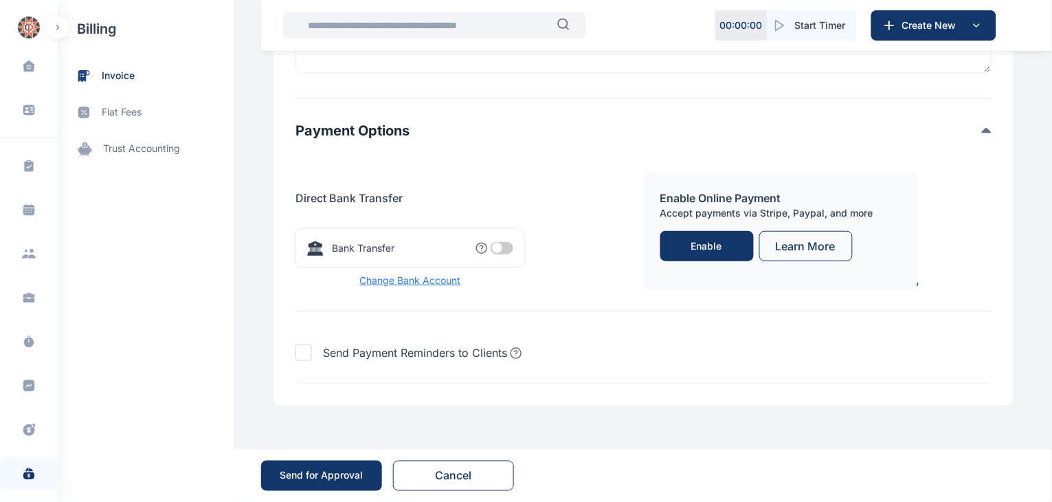
click at [492, 254] on span at bounding box center [502, 248] width 23 height 12
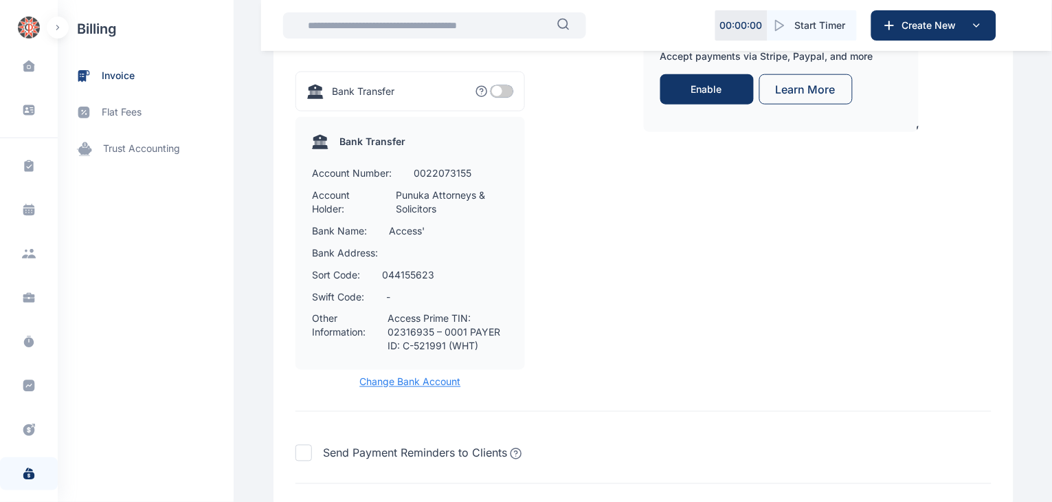
scroll to position [1734, 0]
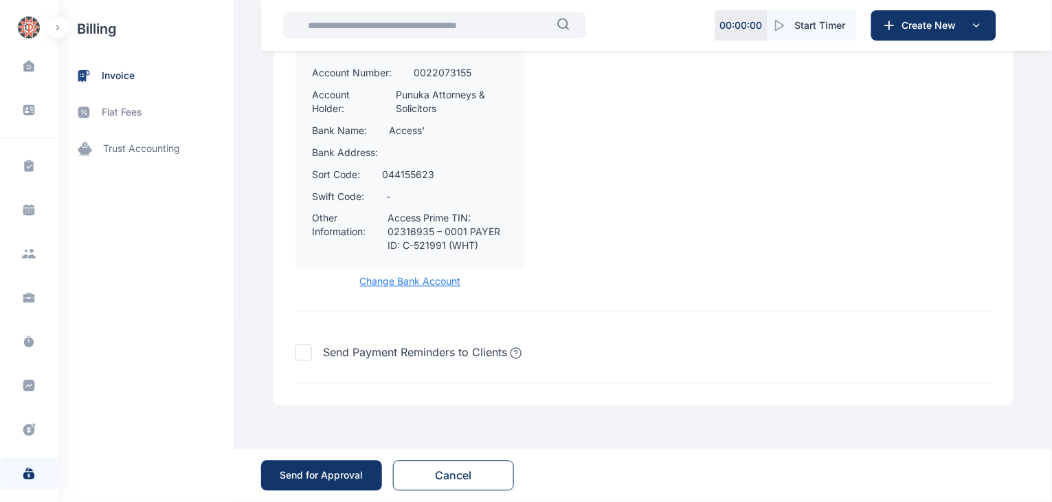
click at [313, 481] on div "Send for Approval" at bounding box center [321, 476] width 83 height 14
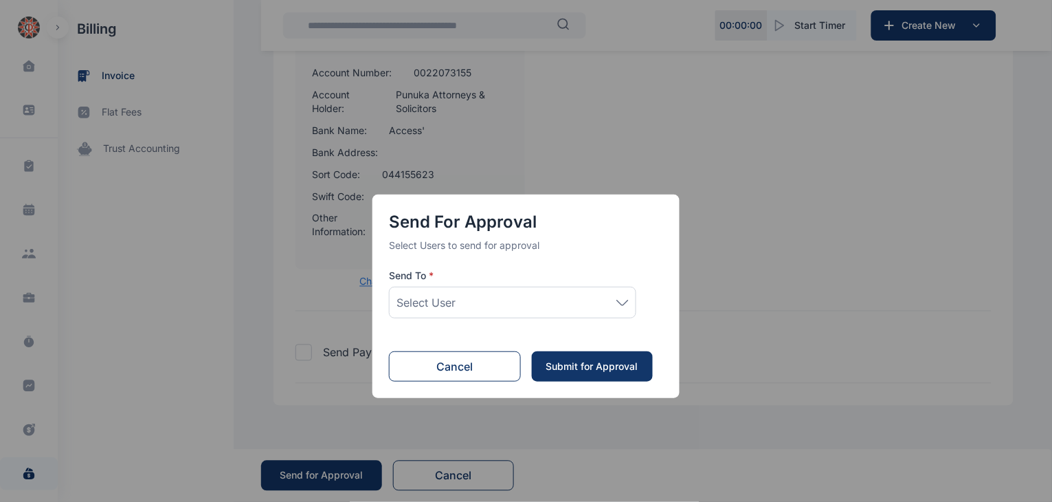
click at [530, 299] on div "Select User" at bounding box center [512, 302] width 232 height 16
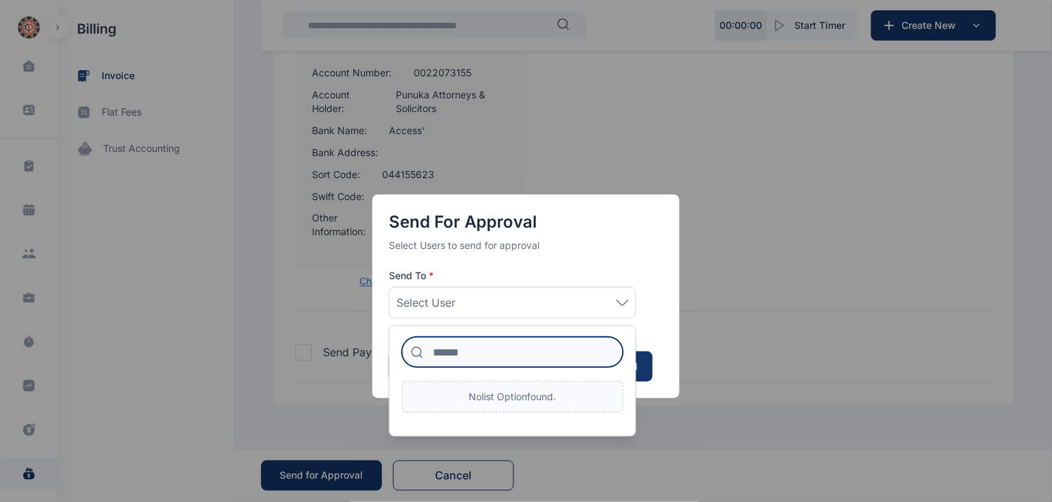
click at [482, 350] on input at bounding box center [512, 352] width 221 height 30
click at [502, 304] on div "Select User" at bounding box center [512, 302] width 232 height 16
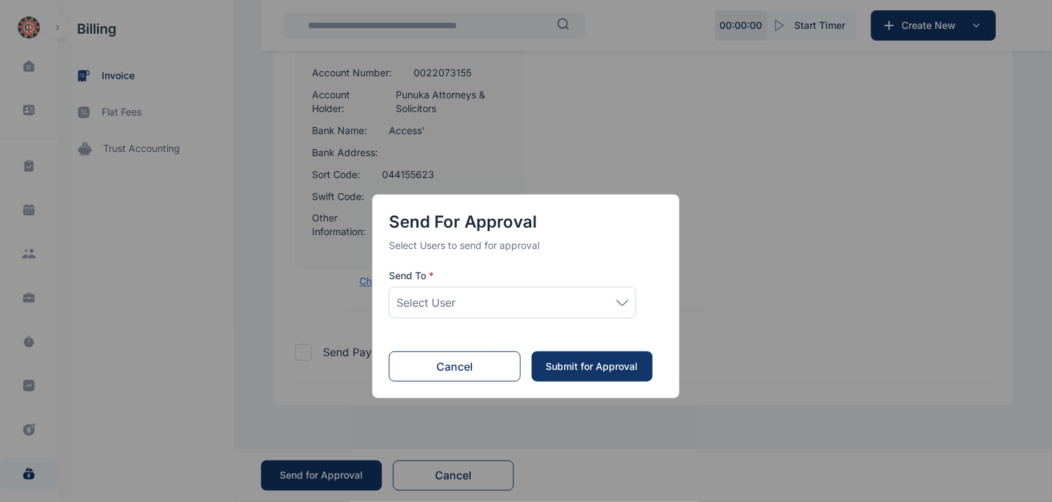
click at [502, 304] on div "Select User" at bounding box center [512, 302] width 232 height 16
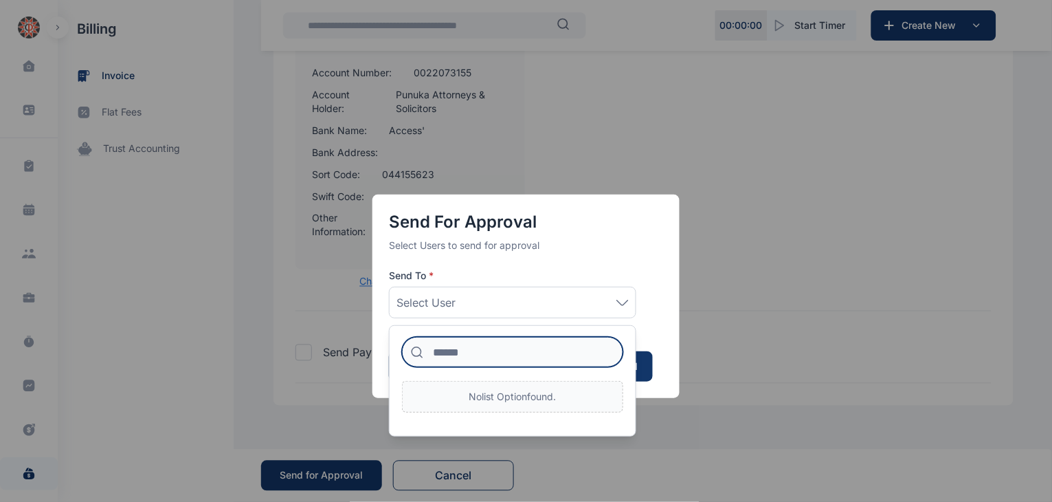
click at [481, 353] on input at bounding box center [512, 352] width 221 height 30
type input "*"
click at [600, 258] on div "Send for Approval Select Users to send for approval Send To * Select User * No …" at bounding box center [525, 295] width 307 height 203
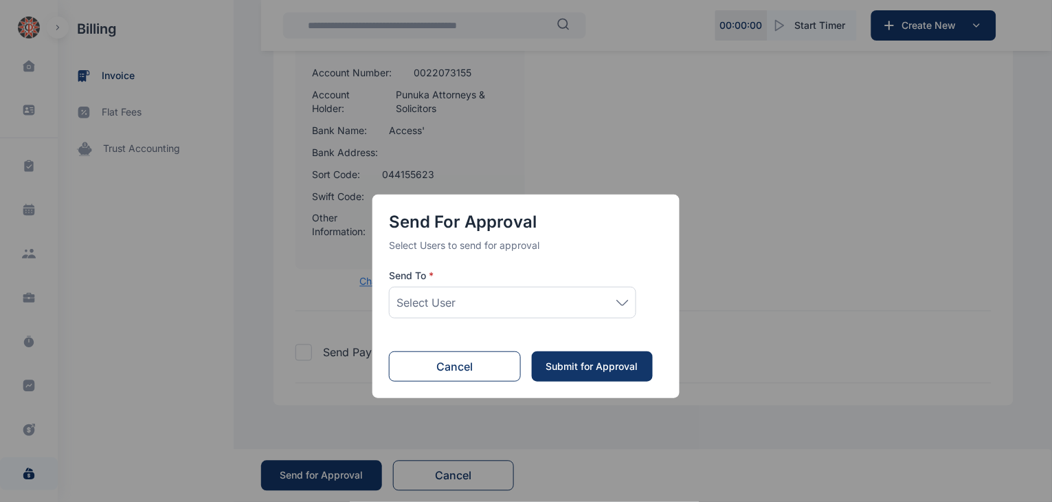
click at [579, 302] on div "Select User" at bounding box center [512, 302] width 232 height 16
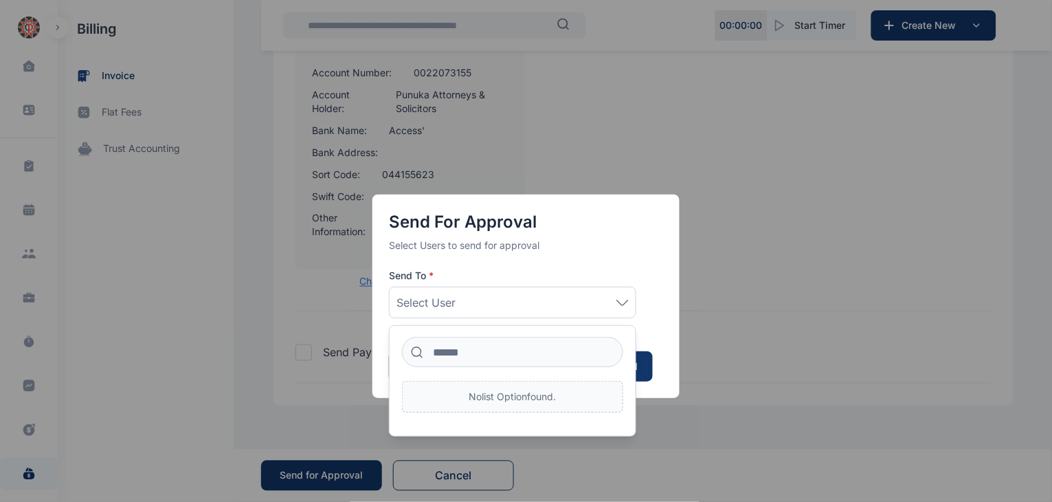
click at [619, 238] on p "Select Users to send for approval" at bounding box center [526, 245] width 274 height 14
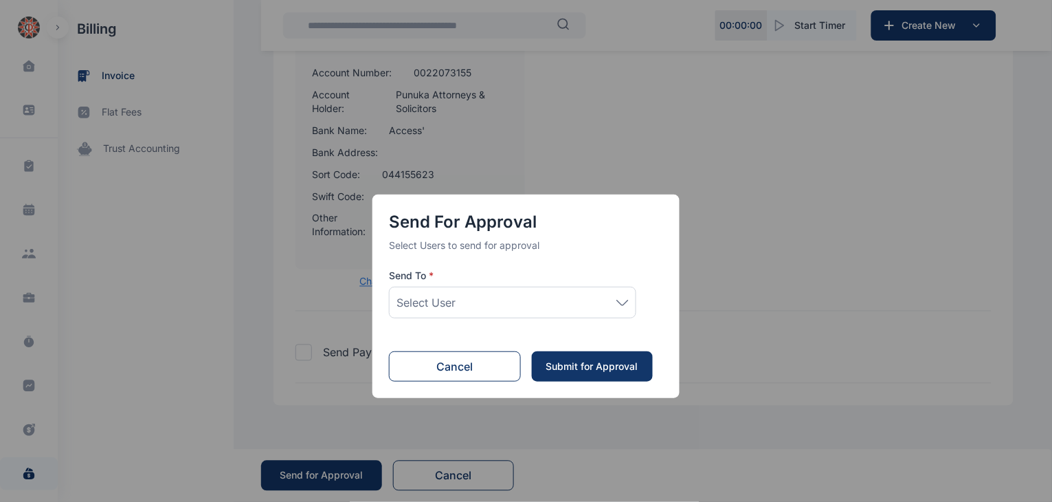
click at [752, 261] on div "Send for Approval Select Users to send for approval Send To * Select User Cance…" at bounding box center [526, 251] width 1052 height 502
click at [462, 366] on button "Cancel" at bounding box center [455, 366] width 132 height 30
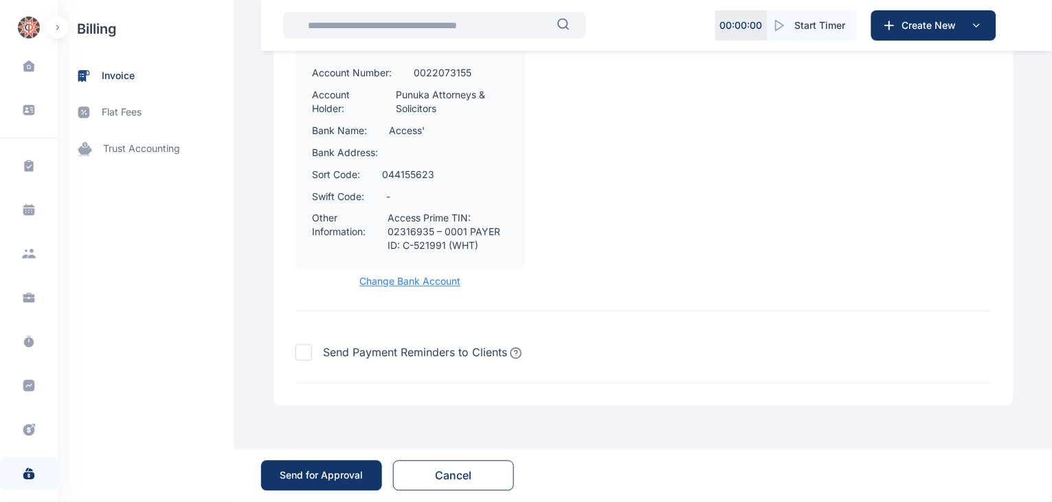
click at [338, 469] on div "Send for Approval" at bounding box center [321, 476] width 83 height 14
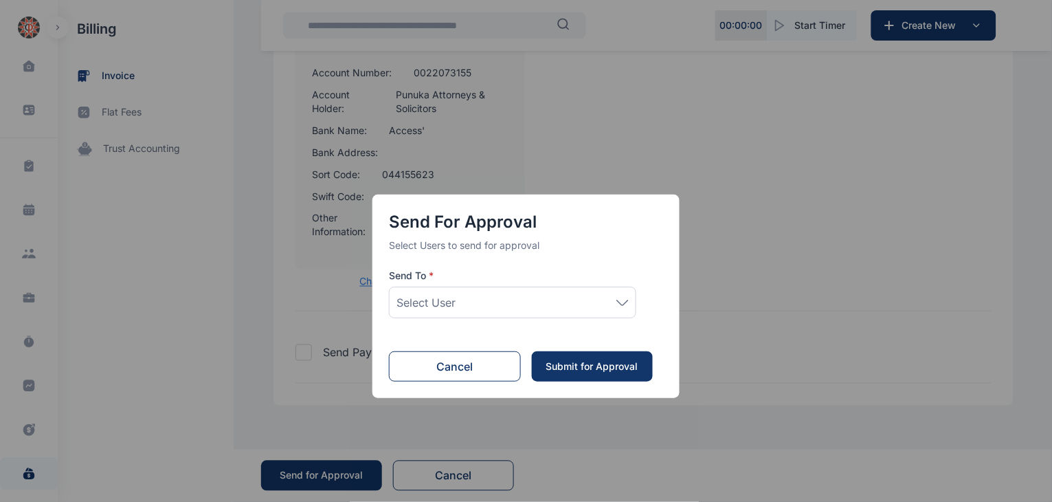
click at [487, 307] on div "Select User" at bounding box center [512, 302] width 232 height 16
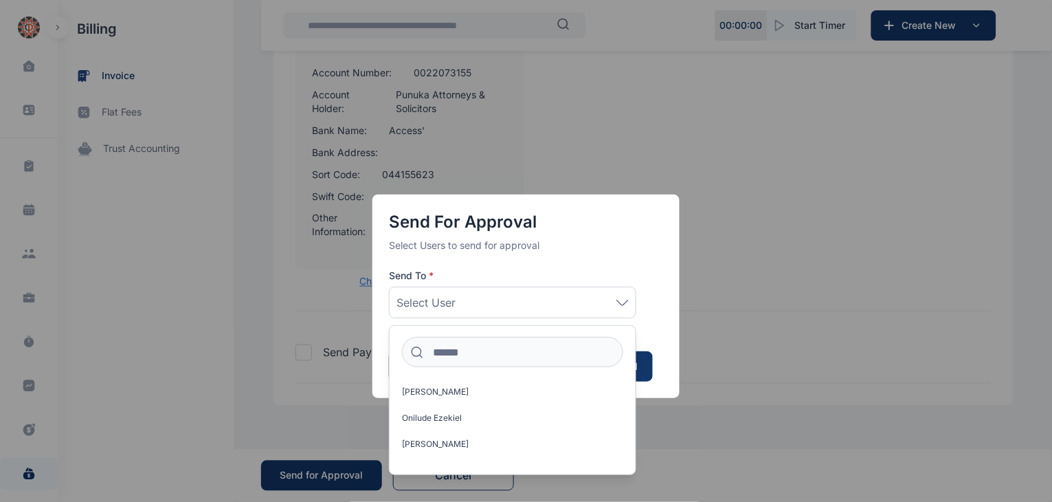
scroll to position [21, 0]
click at [471, 446] on label "[PERSON_NAME]" at bounding box center [513, 449] width 246 height 22
click at [605, 258] on div "Send for Approval Select Users to send for approval Send To * Idigbe Elizabeth …" at bounding box center [525, 295] width 307 height 203
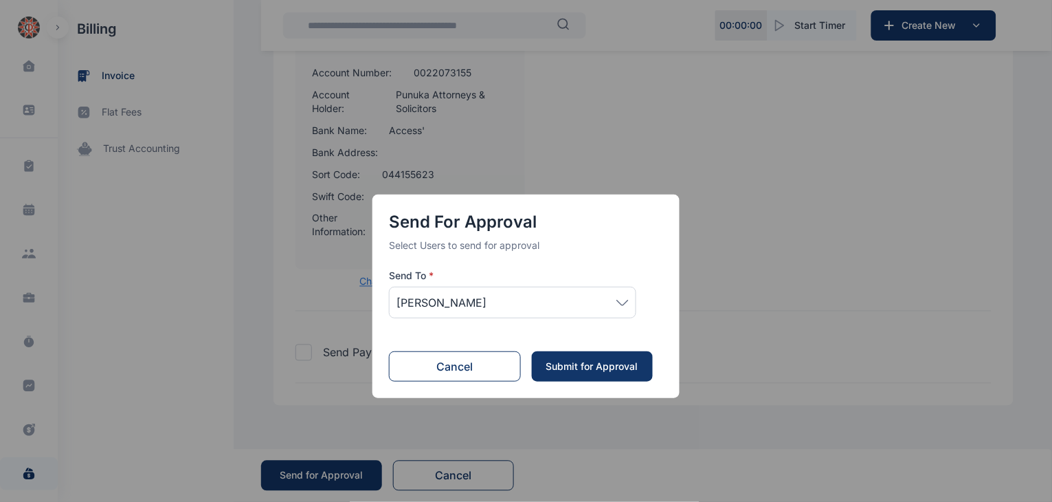
click at [596, 362] on div "Submit for Approval" at bounding box center [591, 366] width 93 height 14
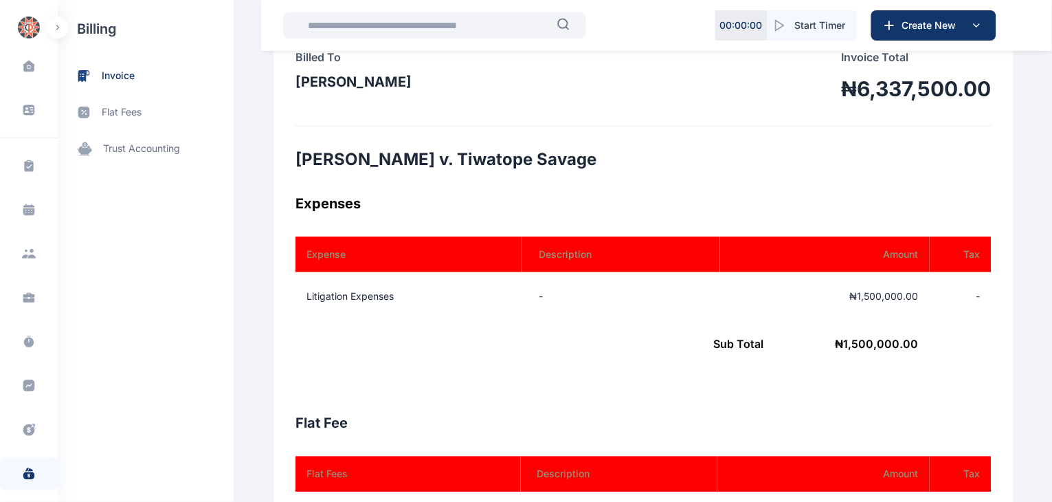
scroll to position [293, 0]
